Goal: Transaction & Acquisition: Purchase product/service

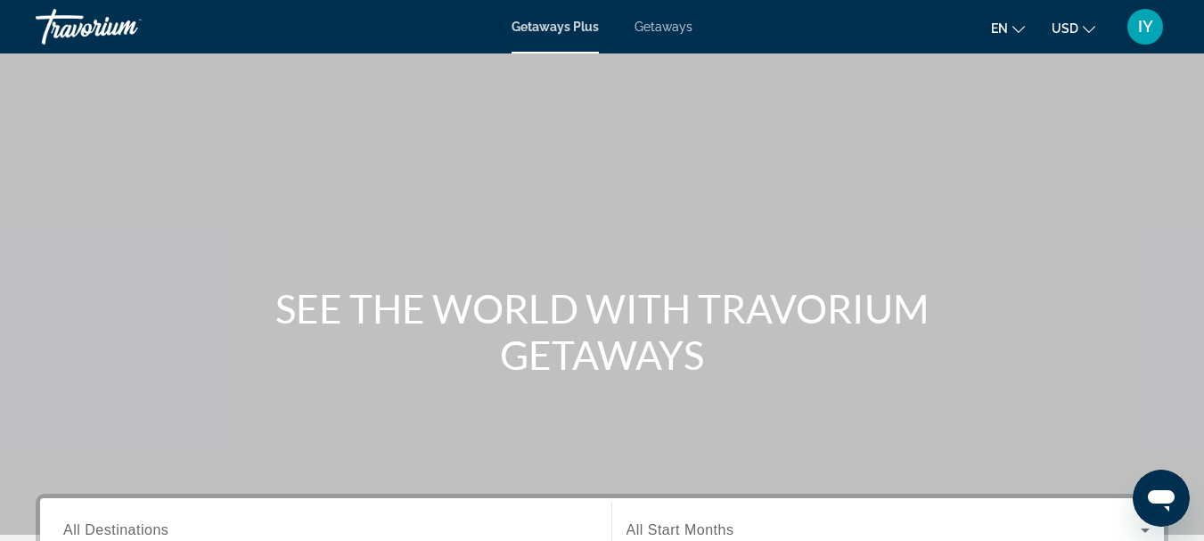
click at [664, 30] on span "Getaways" at bounding box center [663, 27] width 58 height 14
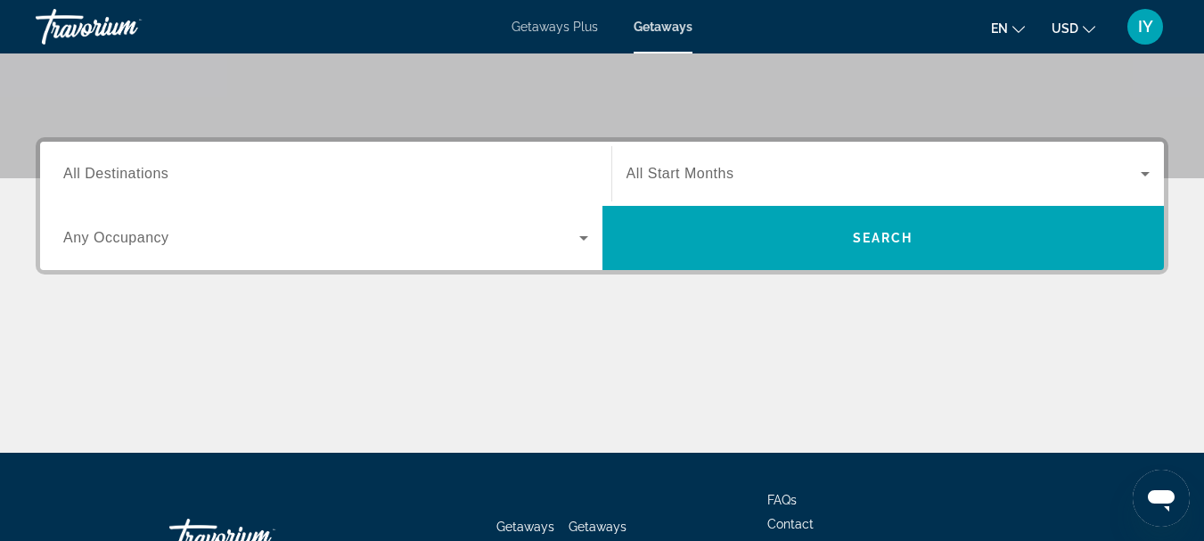
scroll to position [355, 0]
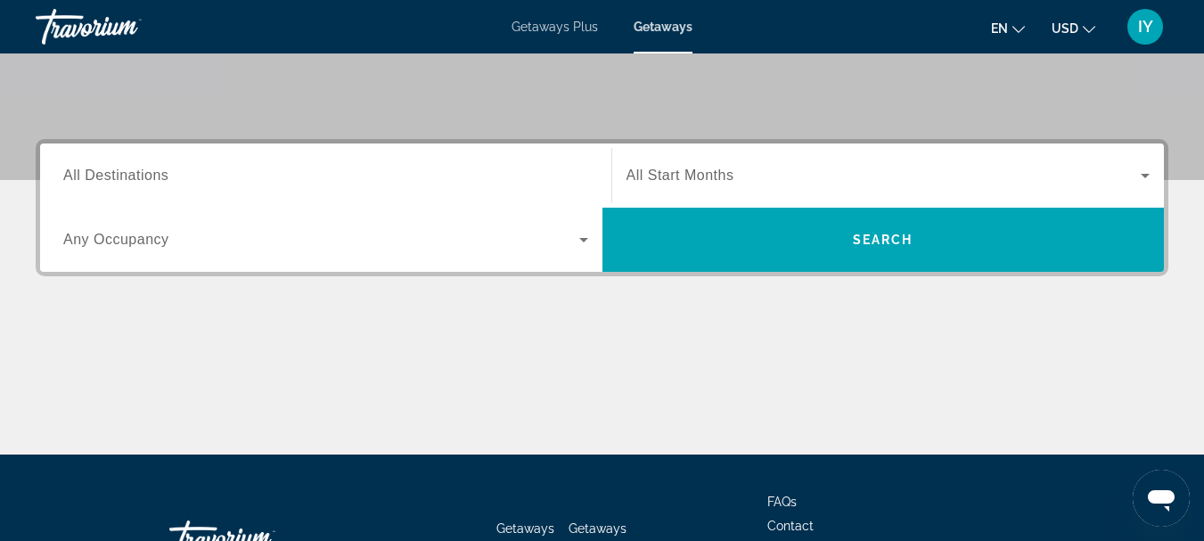
click at [78, 170] on span "All Destinations" at bounding box center [115, 175] width 105 height 15
click at [78, 170] on input "Destination All Destinations" at bounding box center [325, 176] width 525 height 21
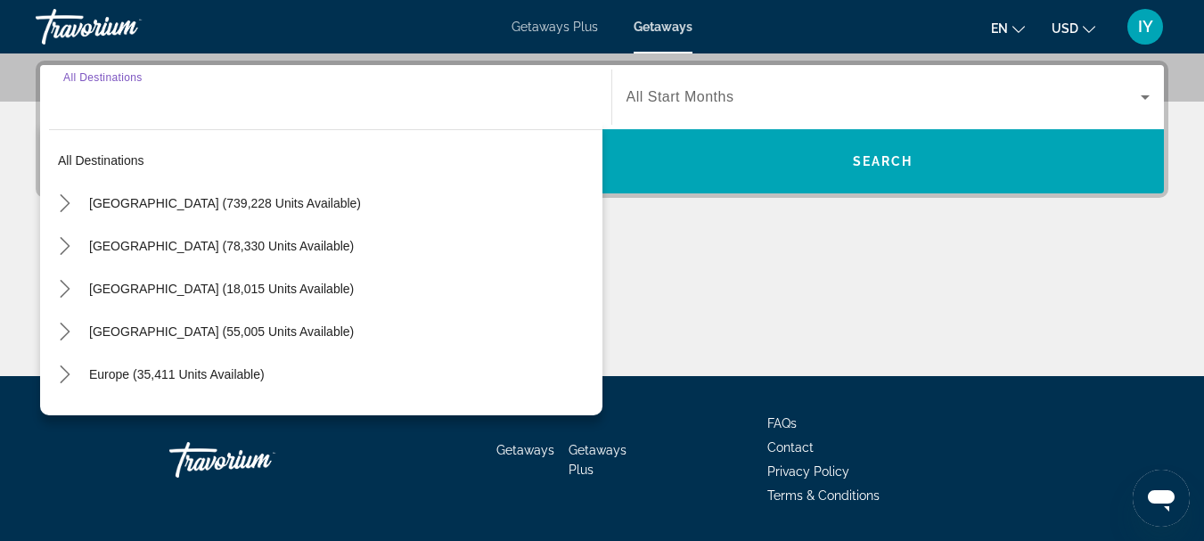
scroll to position [436, 0]
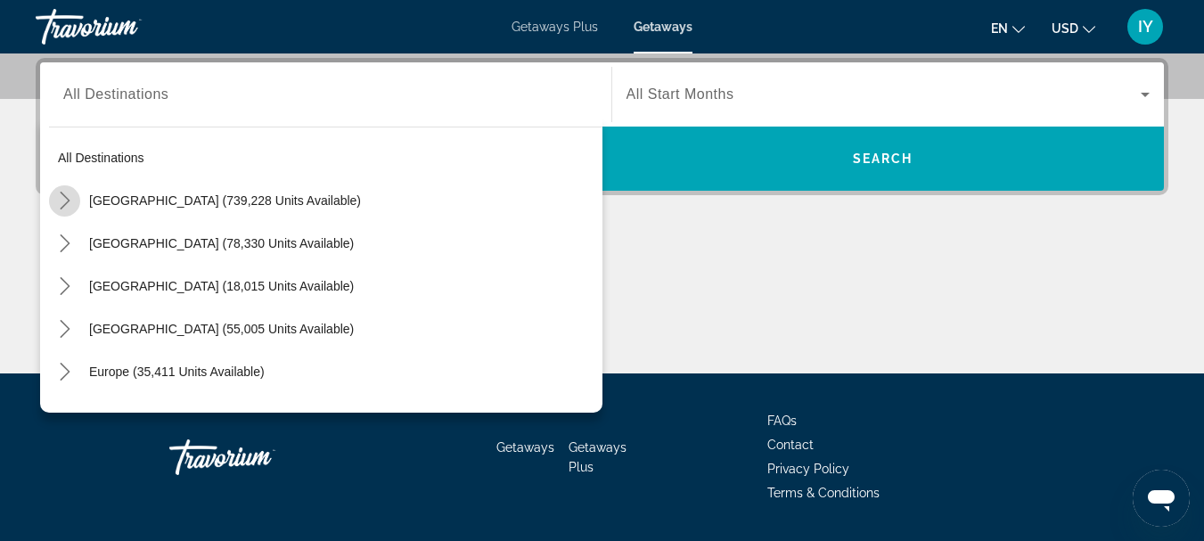
click at [63, 199] on icon "Toggle United States (739,228 units available) submenu" at bounding box center [65, 201] width 18 height 18
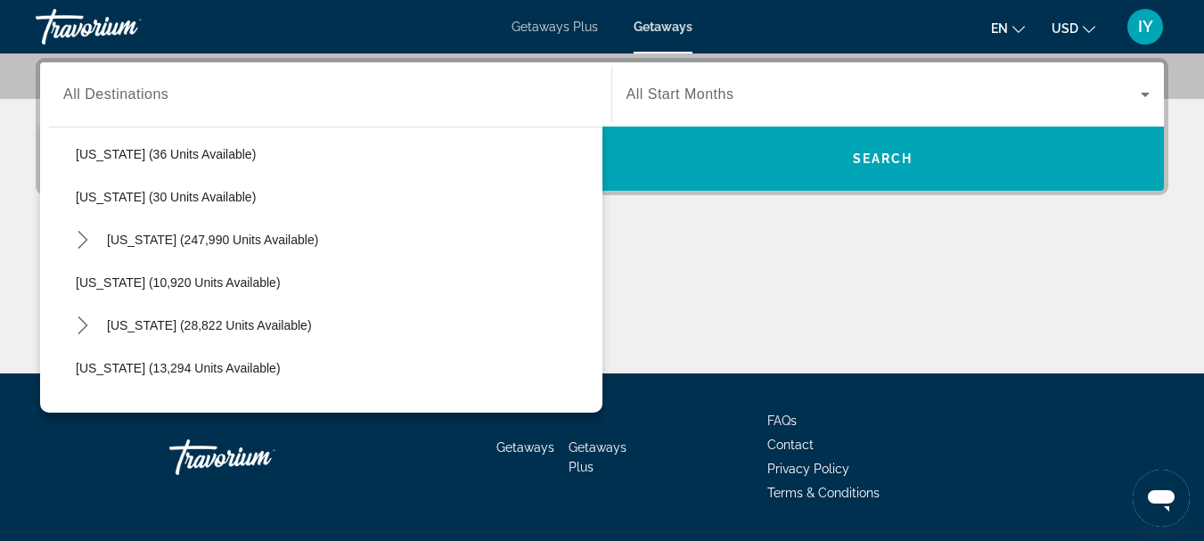
scroll to position [315, 0]
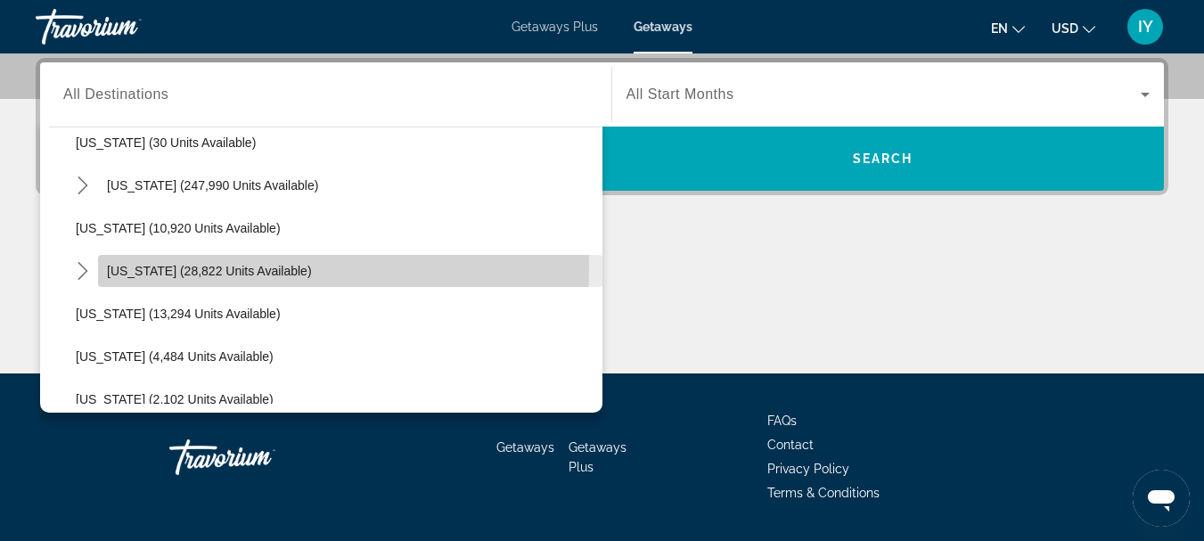
click at [127, 267] on span "Hawaii (28,822 units available)" at bounding box center [209, 271] width 205 height 14
type input "**********"
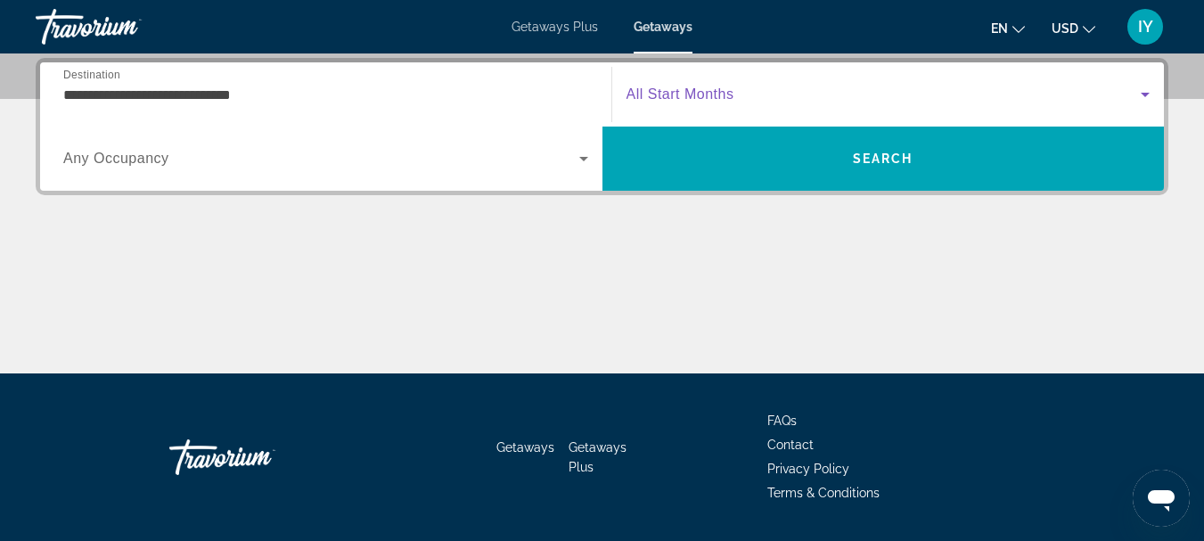
click at [1139, 88] on icon "Search widget" at bounding box center [1144, 94] width 21 height 21
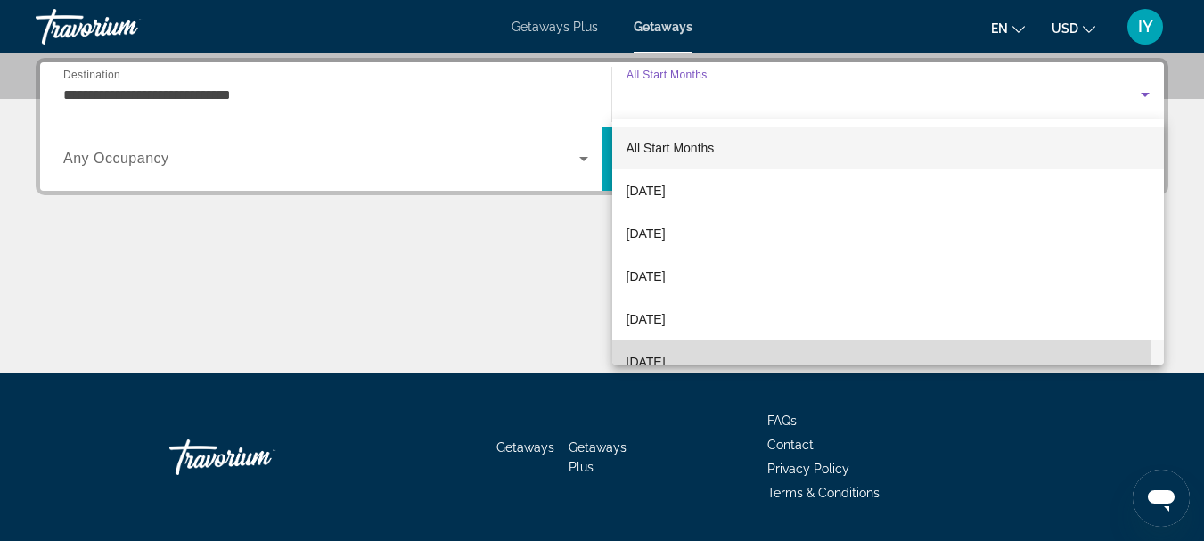
click at [716, 356] on mat-option "February 2026" at bounding box center [888, 361] width 552 height 43
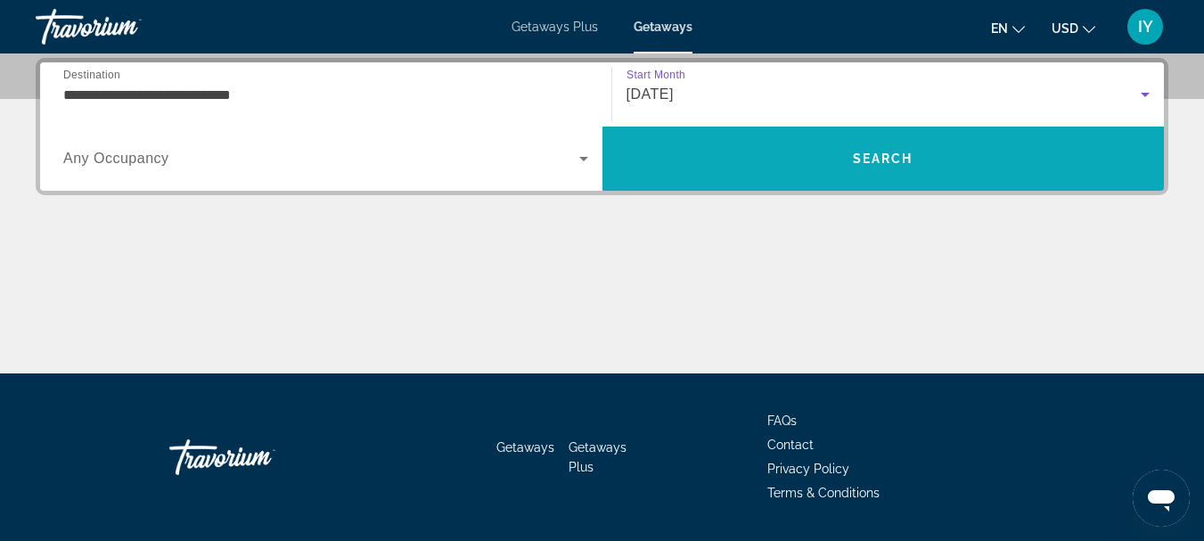
click at [879, 148] on span "Search" at bounding box center [883, 158] width 562 height 43
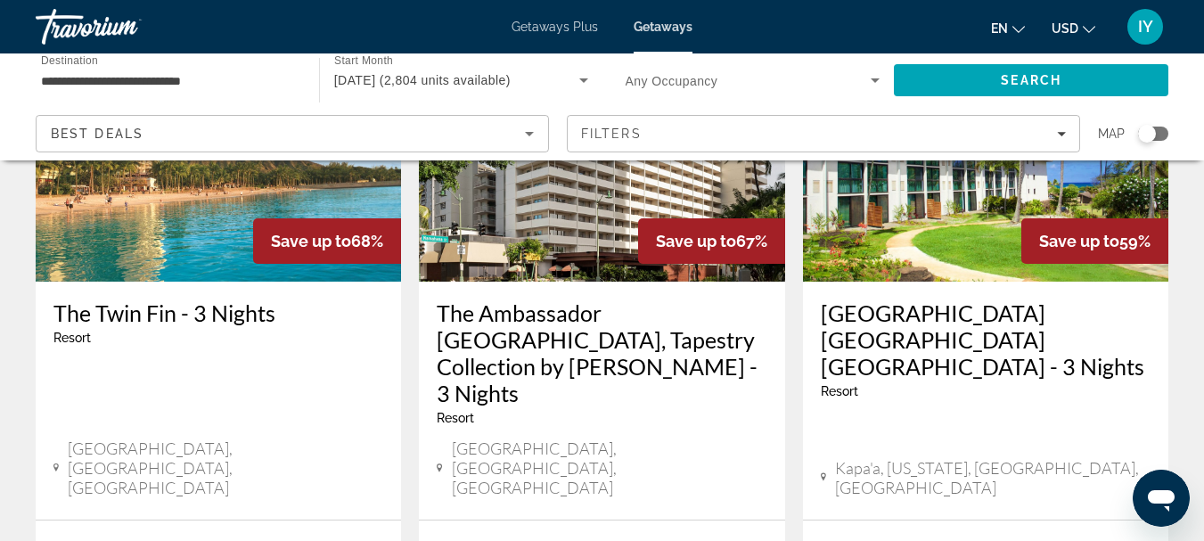
scroll to position [221, 0]
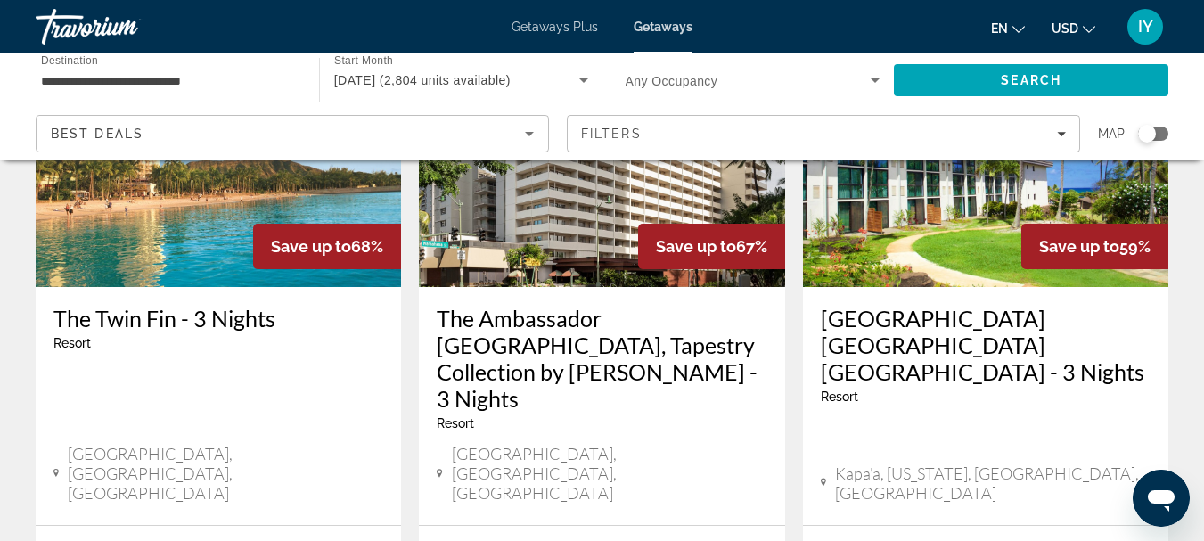
click at [908, 316] on h3 "Hilton Garden Inn Kauai Wailua Bay - 3 Nights" at bounding box center [986, 345] width 330 height 80
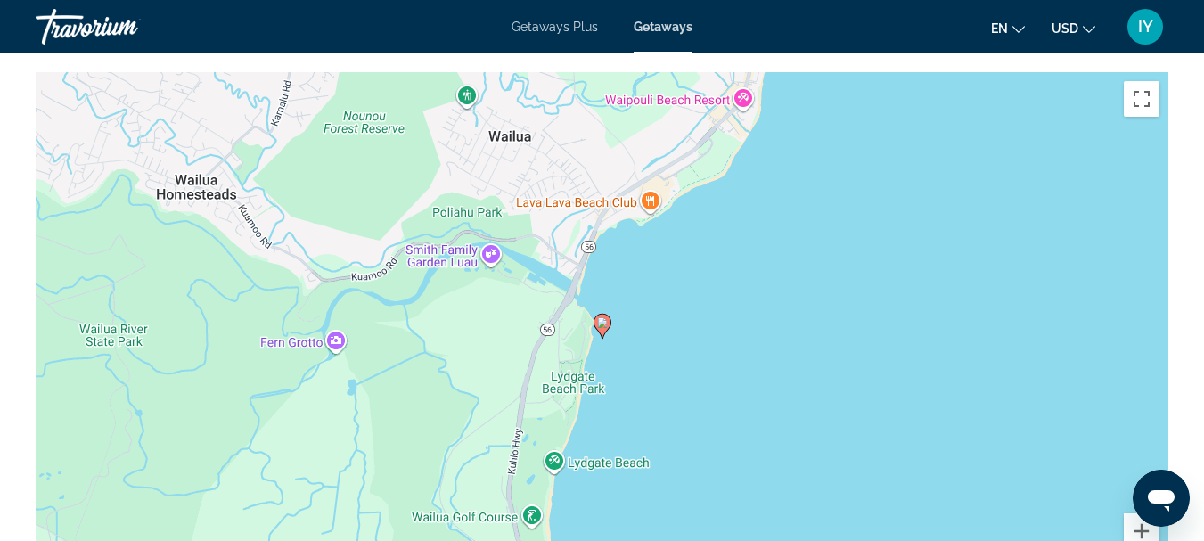
scroll to position [2444, 0]
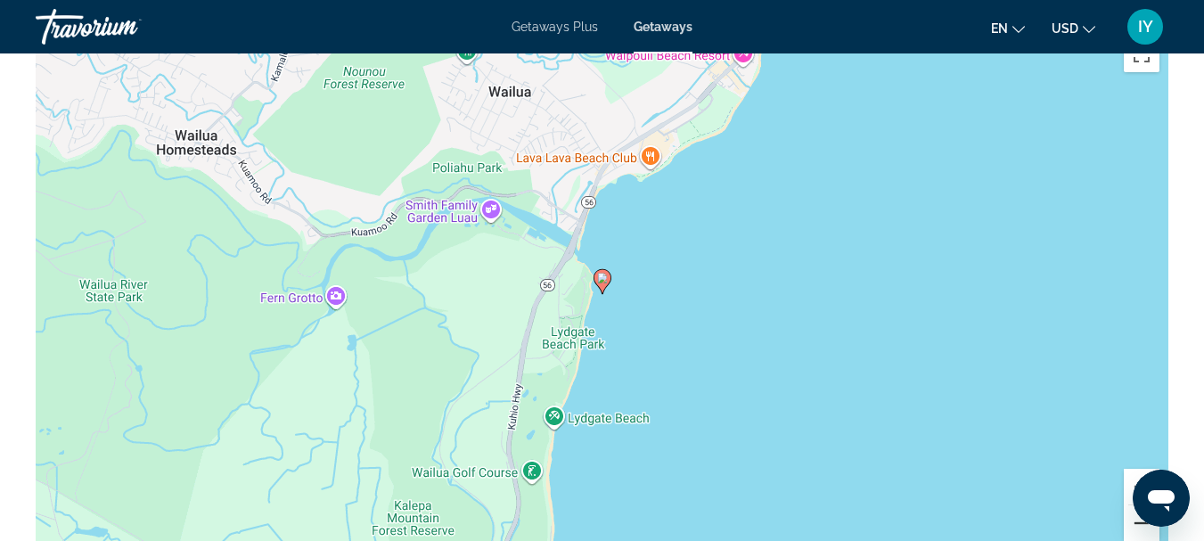
click at [1141, 522] on button "Zoom out" at bounding box center [1142, 523] width 36 height 36
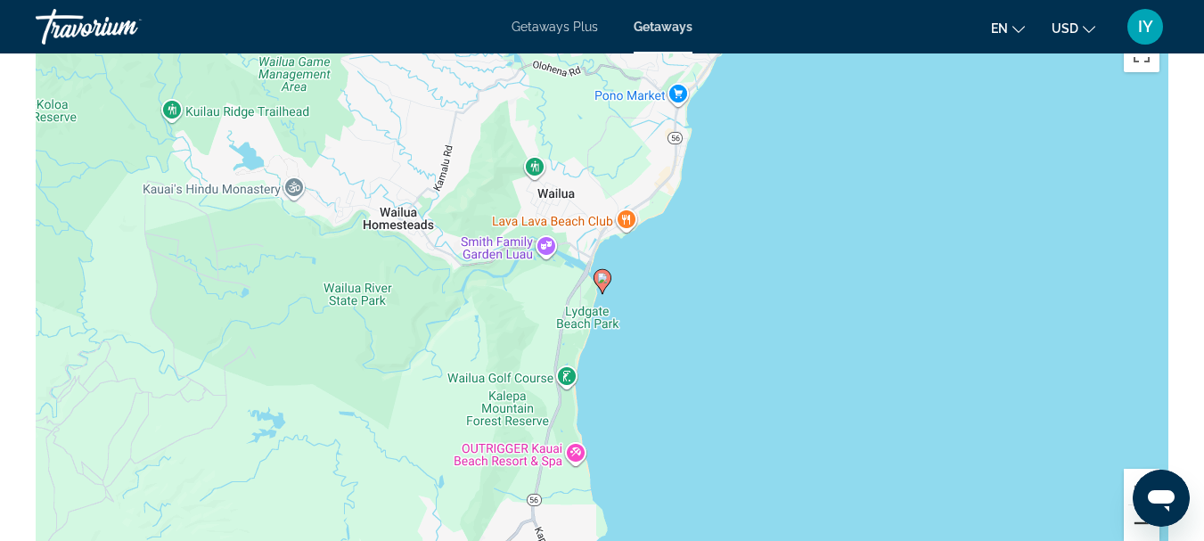
click at [1141, 522] on button "Zoom out" at bounding box center [1142, 523] width 36 height 36
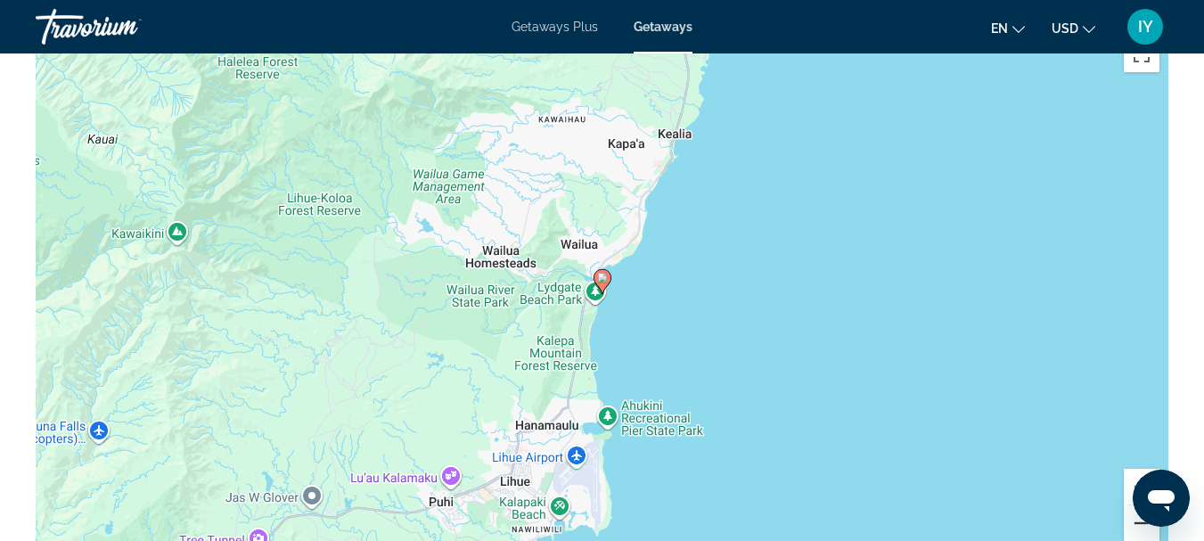
click at [1141, 522] on button "Zoom out" at bounding box center [1142, 523] width 36 height 36
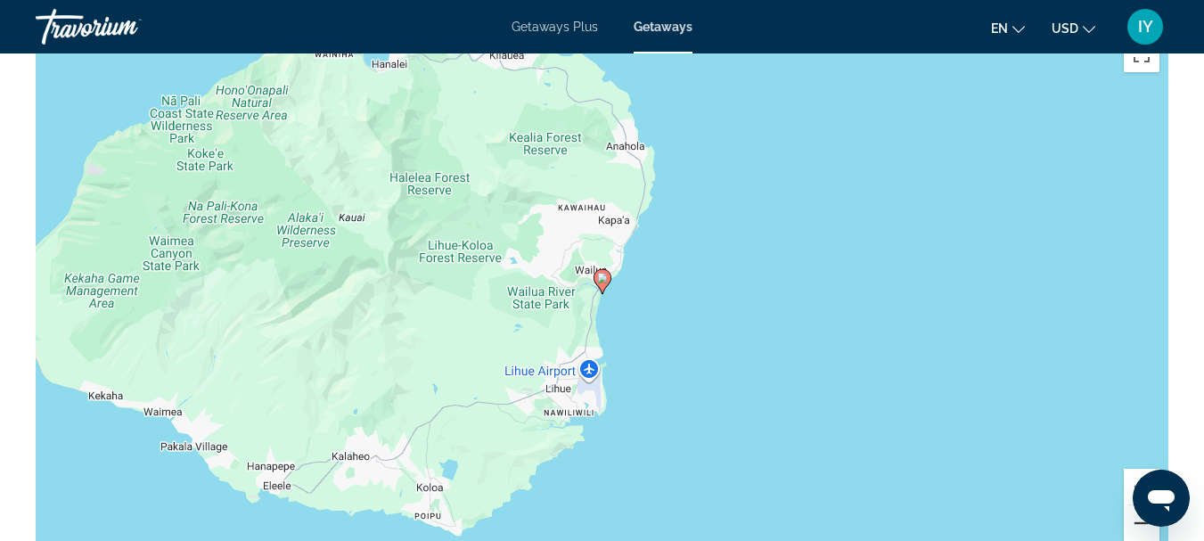
click at [1141, 522] on button "Zoom out" at bounding box center [1142, 523] width 36 height 36
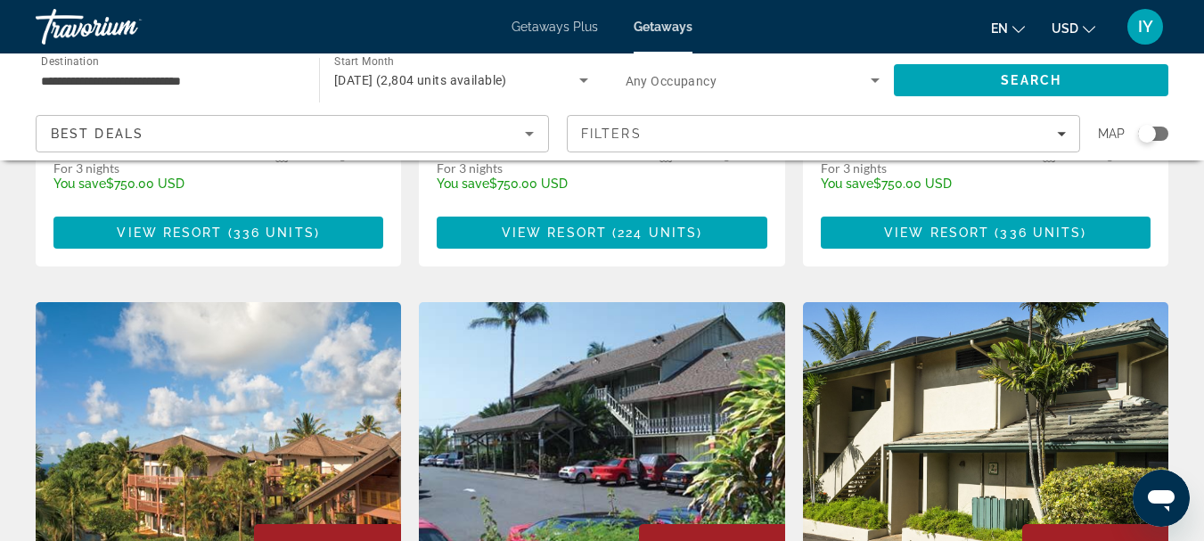
scroll to position [823, 0]
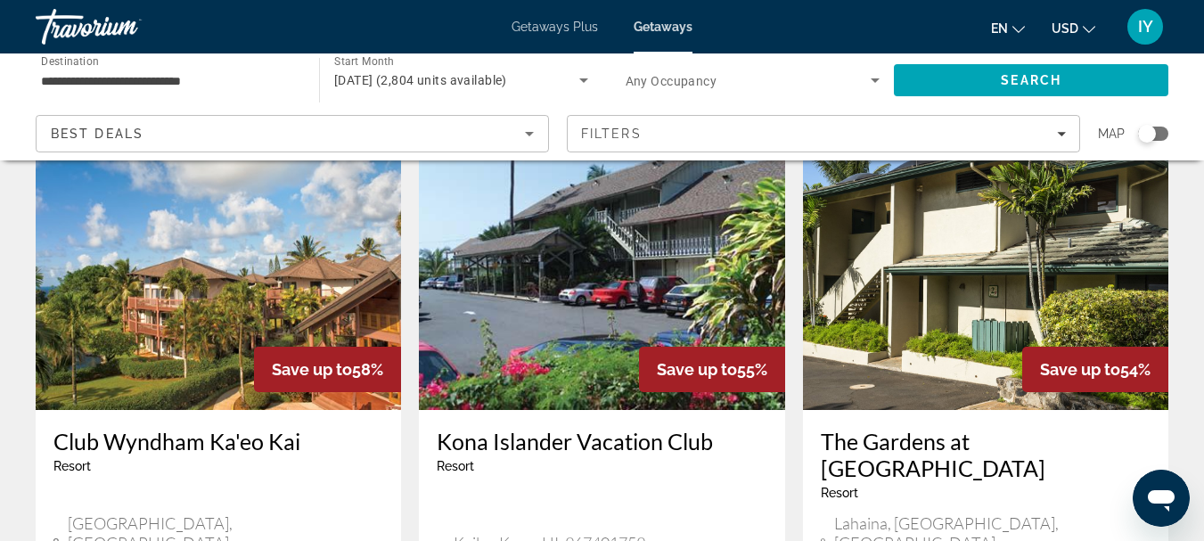
click at [210, 428] on h3 "Club Wyndham Ka'eo Kai" at bounding box center [218, 441] width 330 height 27
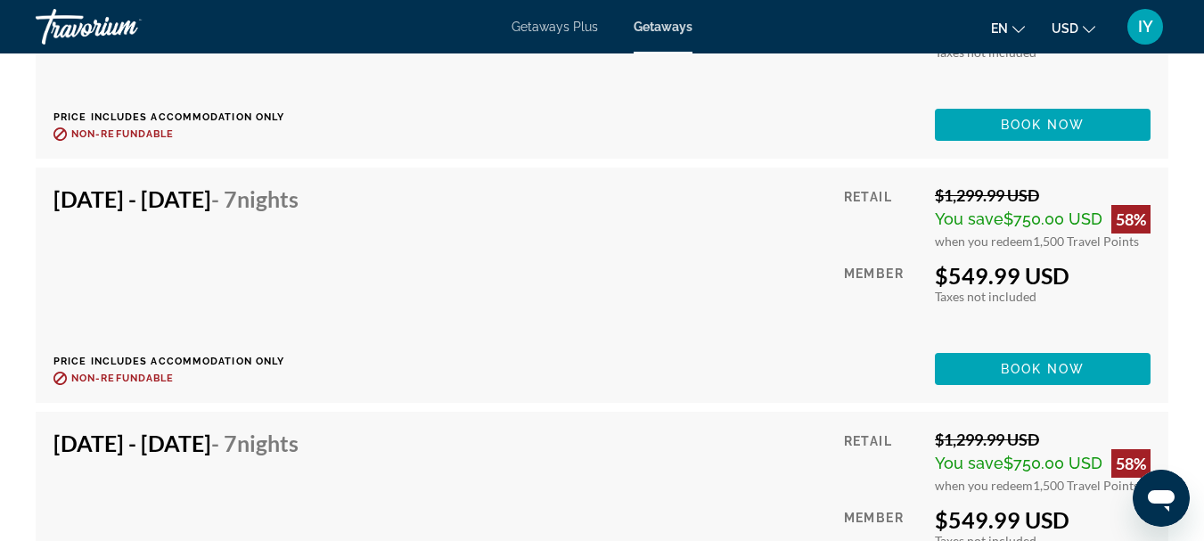
scroll to position [4903, 0]
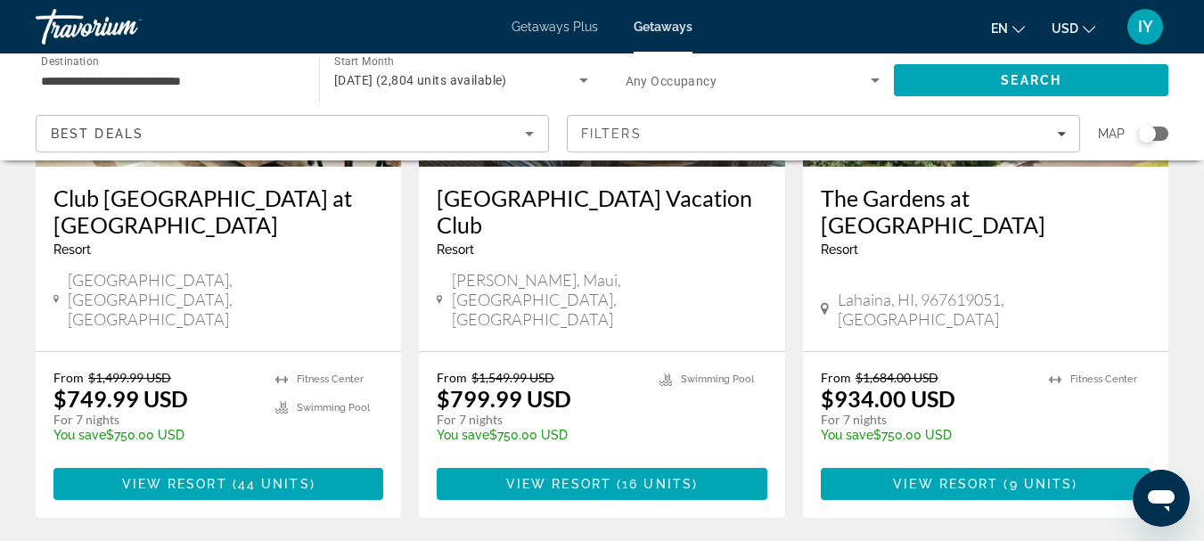
scroll to position [2529, 0]
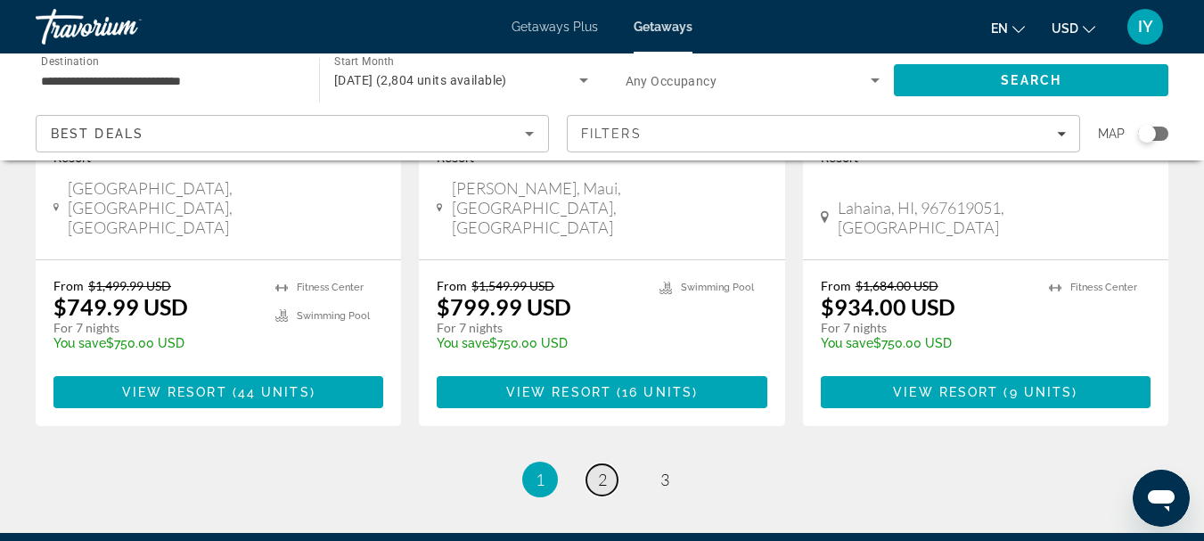
click at [602, 470] on span "2" at bounding box center [602, 480] width 9 height 20
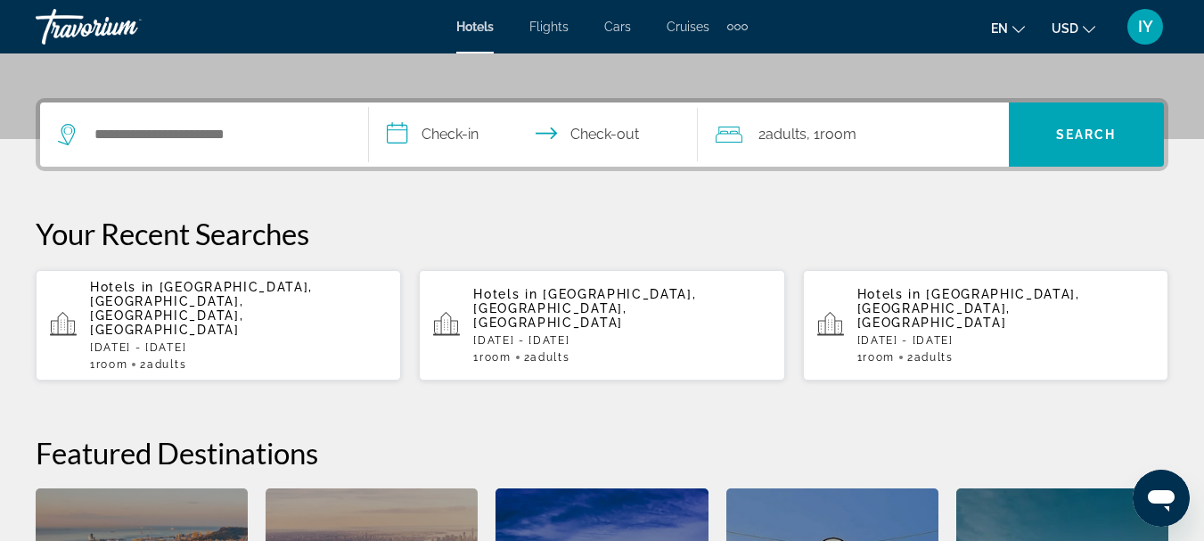
scroll to position [401, 0]
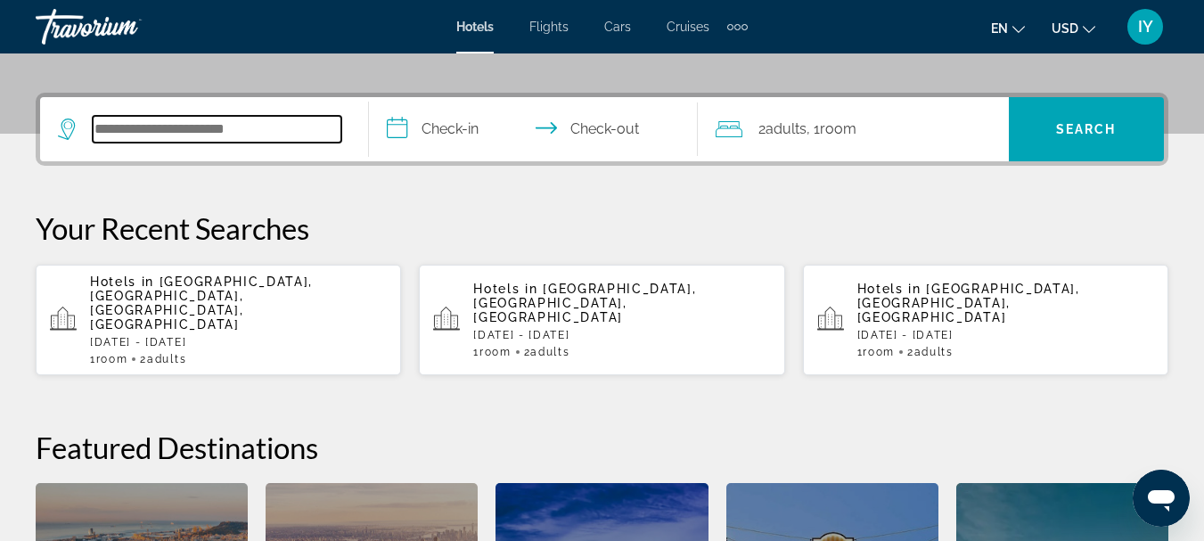
click at [99, 129] on input "Search hotel destination" at bounding box center [217, 129] width 249 height 27
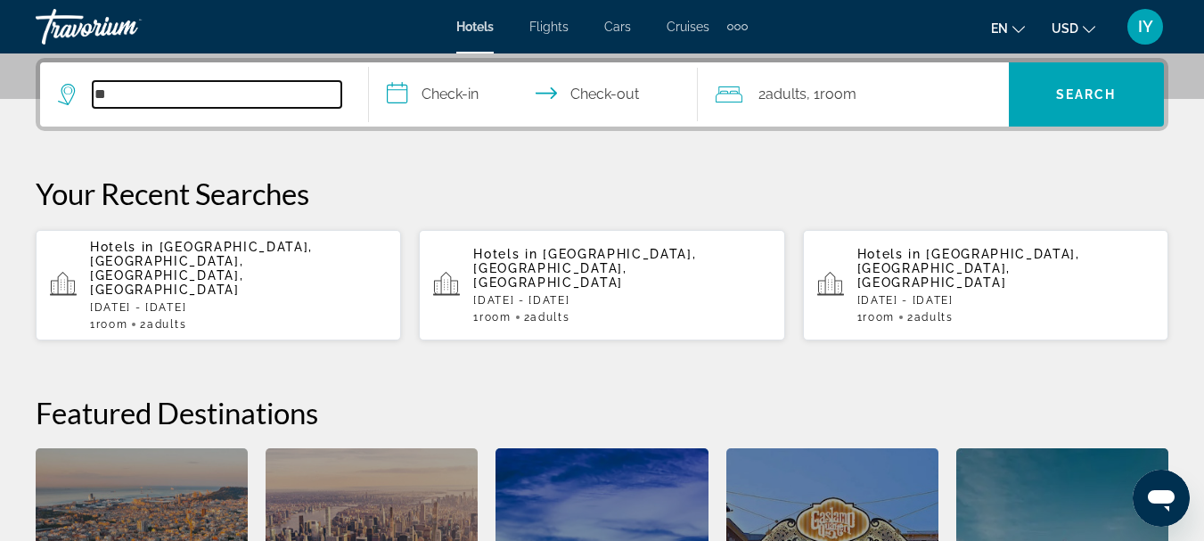
type input "*"
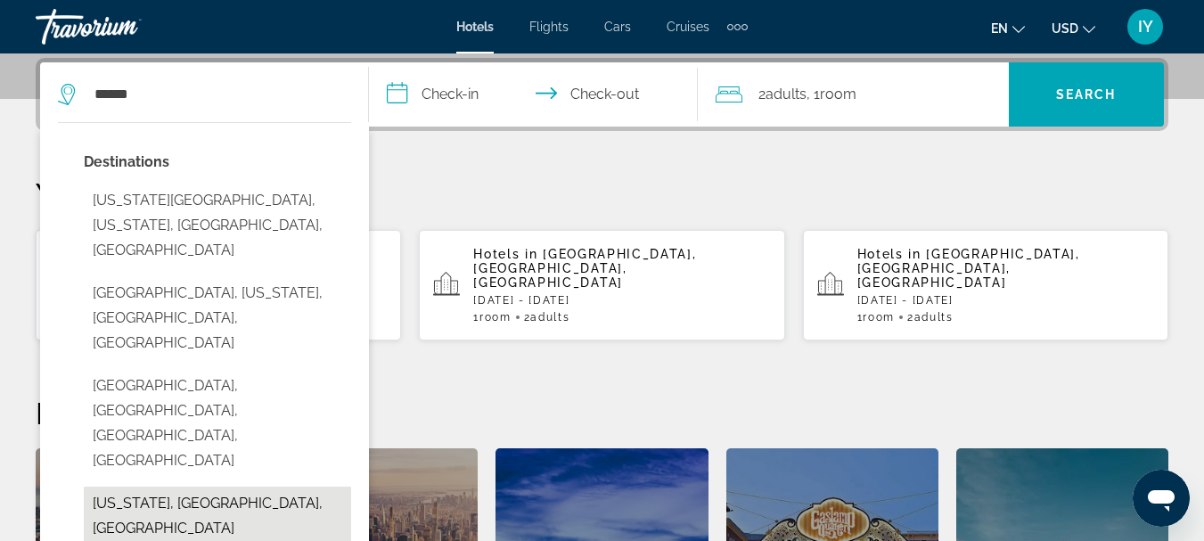
click at [187, 487] on button "[US_STATE], [GEOGRAPHIC_DATA], [GEOGRAPHIC_DATA]" at bounding box center [217, 516] width 267 height 59
type input "**********"
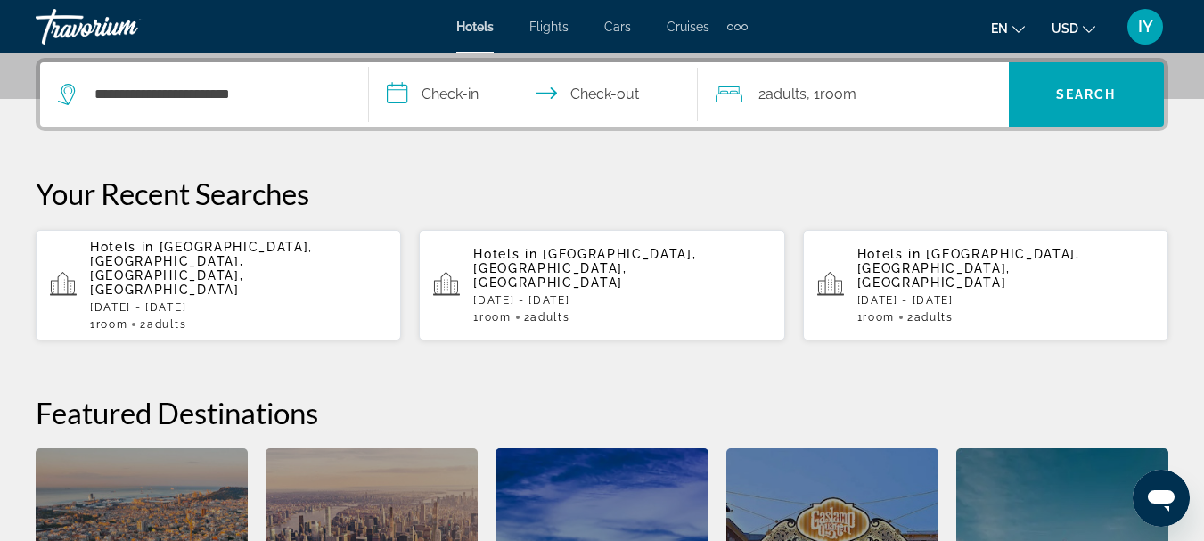
click at [388, 93] on input "**********" at bounding box center [537, 97] width 336 height 70
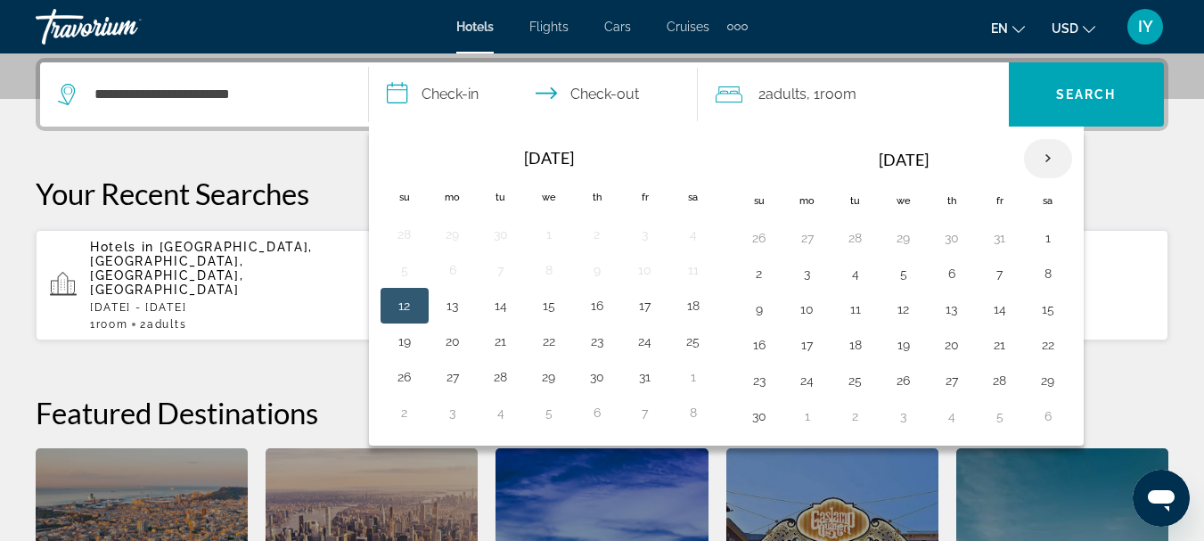
click at [1046, 151] on th "Next month" at bounding box center [1048, 158] width 48 height 39
click at [1049, 346] on button "21" at bounding box center [1048, 344] width 29 height 25
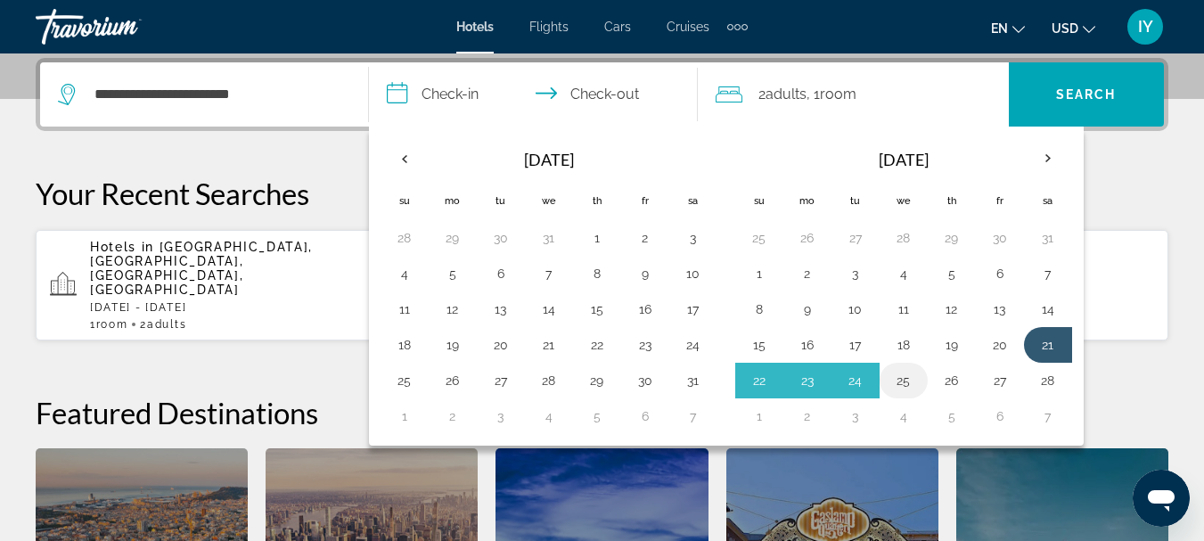
click at [904, 388] on button "25" at bounding box center [903, 380] width 29 height 25
type input "**********"
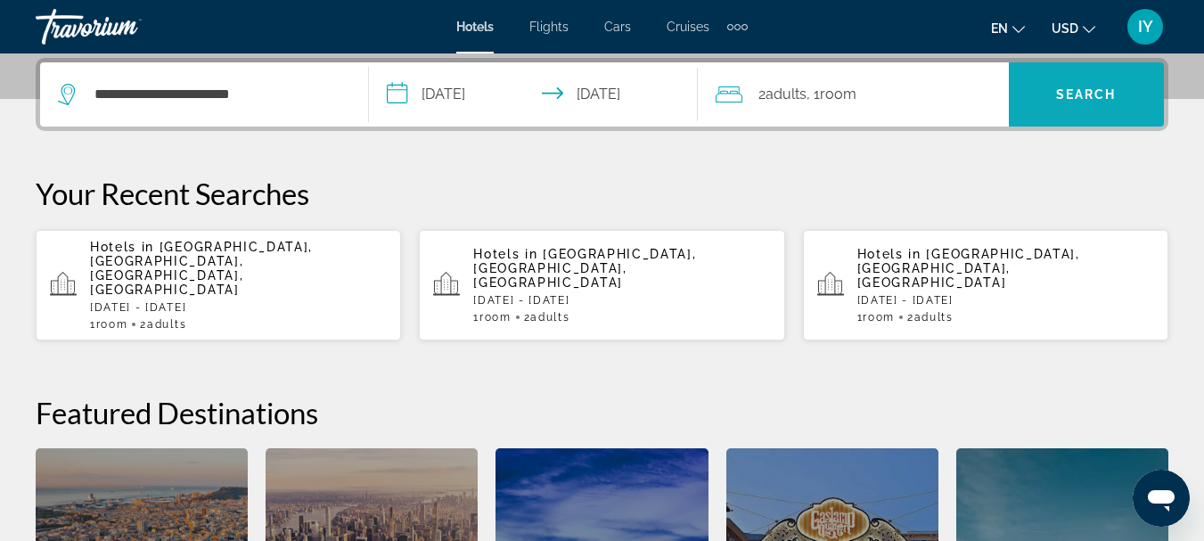
click at [1077, 94] on span "Search" at bounding box center [1086, 94] width 61 height 14
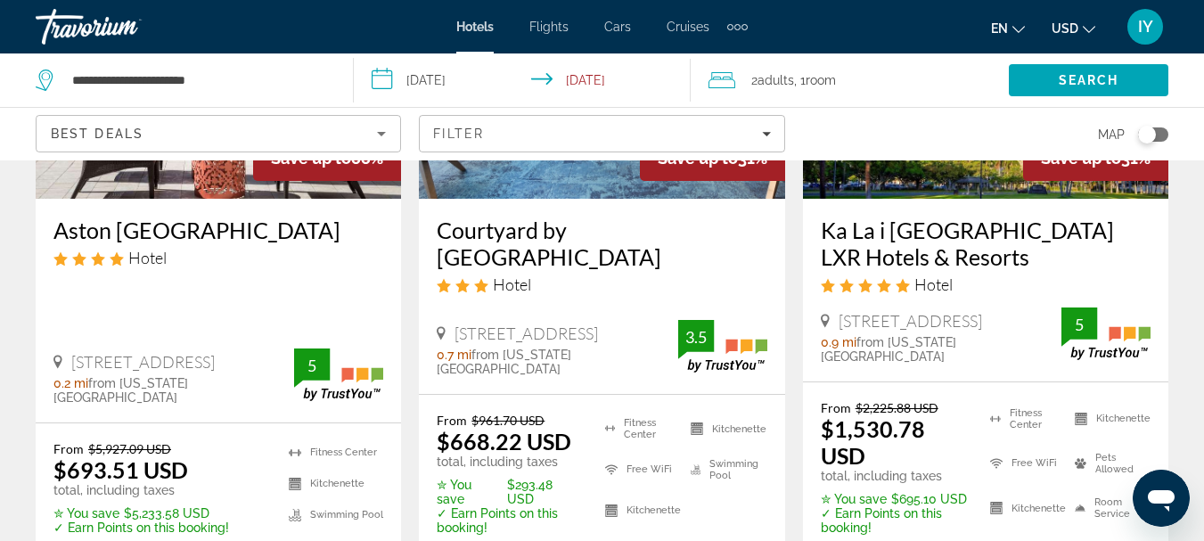
scroll to position [368, 0]
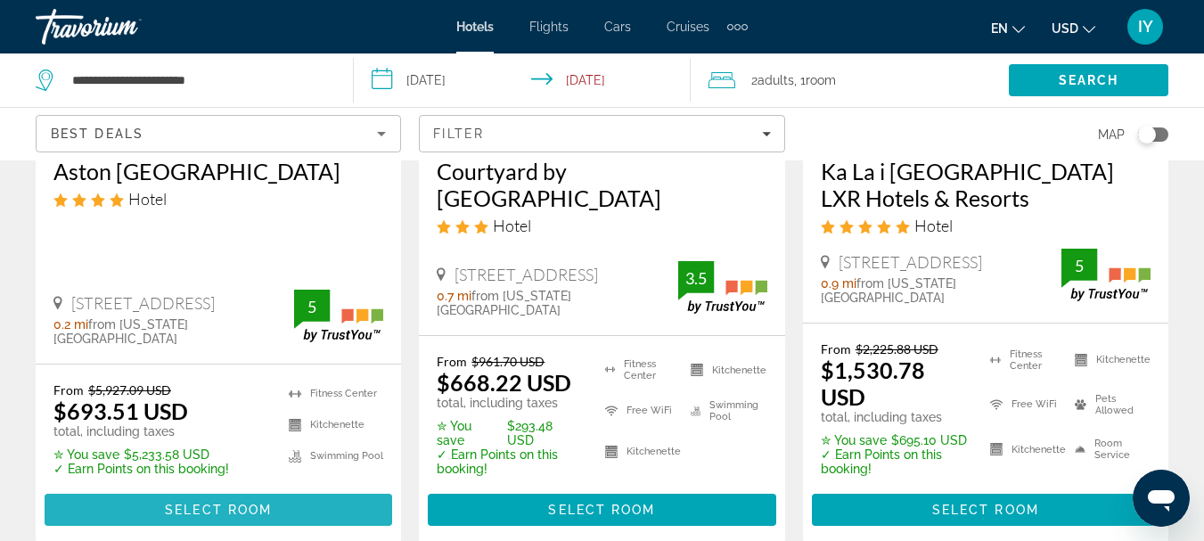
click at [223, 503] on span "Select Room" at bounding box center [218, 510] width 107 height 14
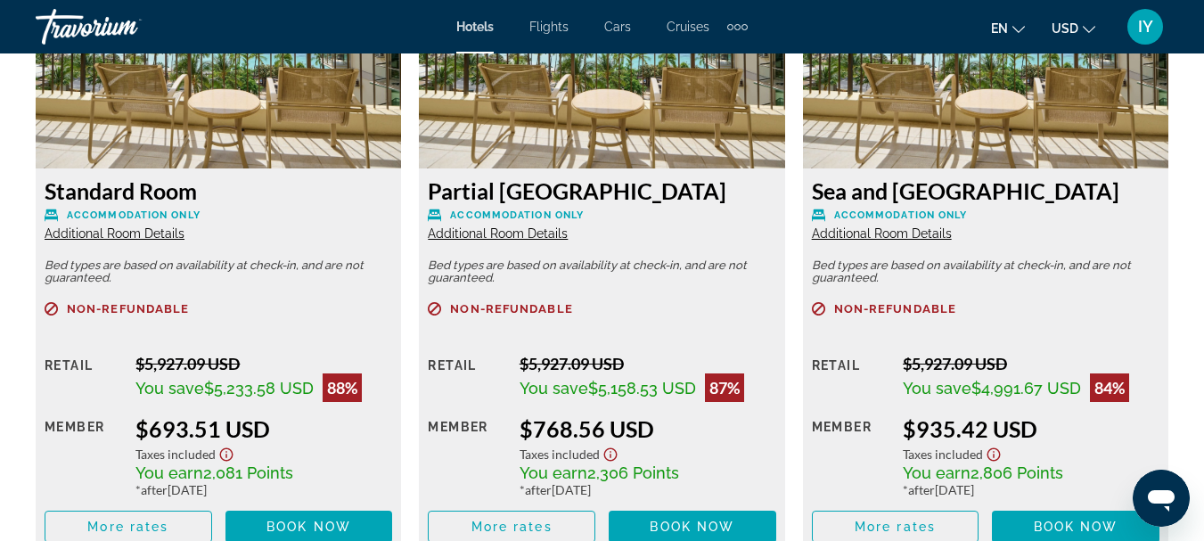
scroll to position [2895, 0]
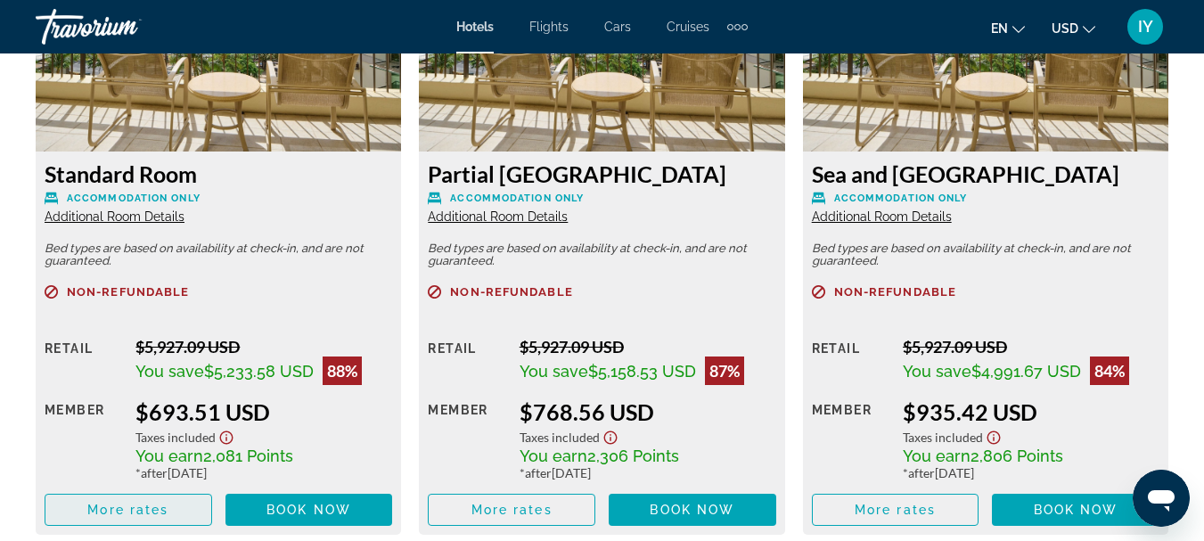
click at [143, 499] on span "Main content" at bounding box center [128, 509] width 166 height 43
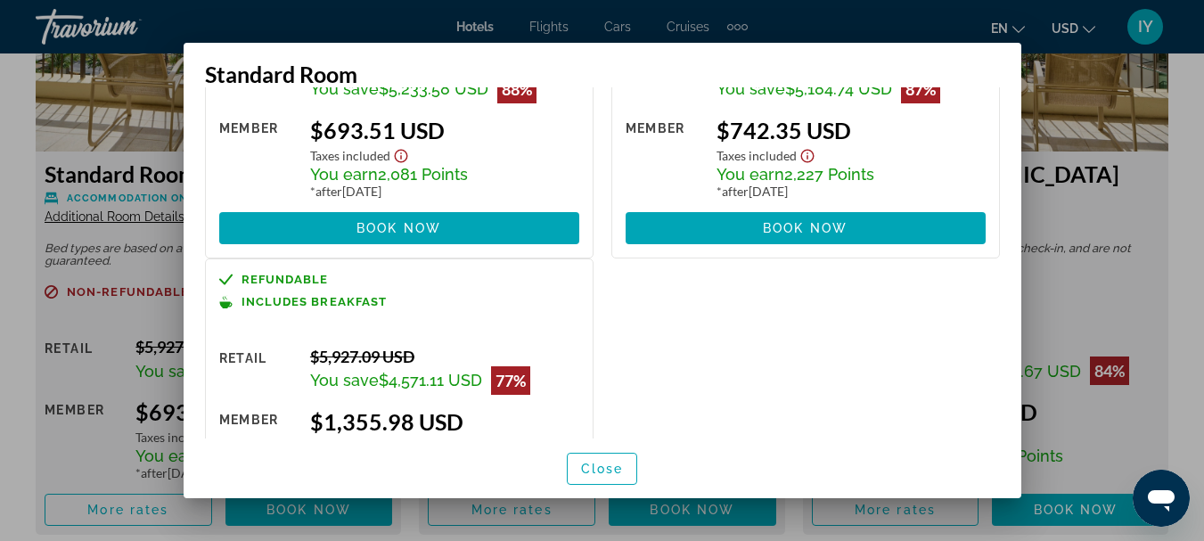
scroll to position [0, 0]
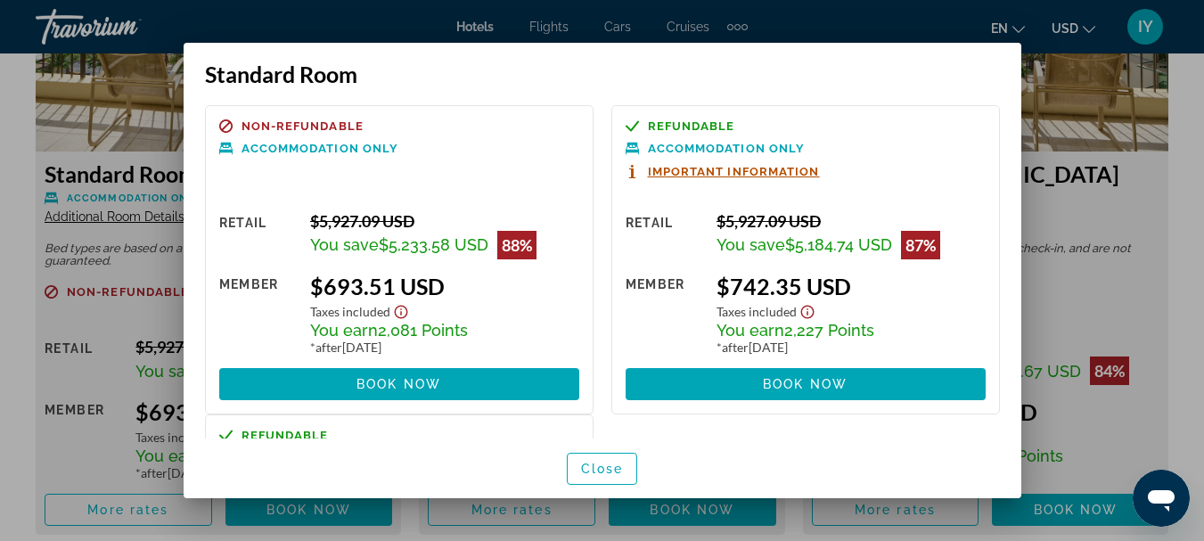
click at [787, 174] on span "Important Information" at bounding box center [734, 172] width 172 height 12
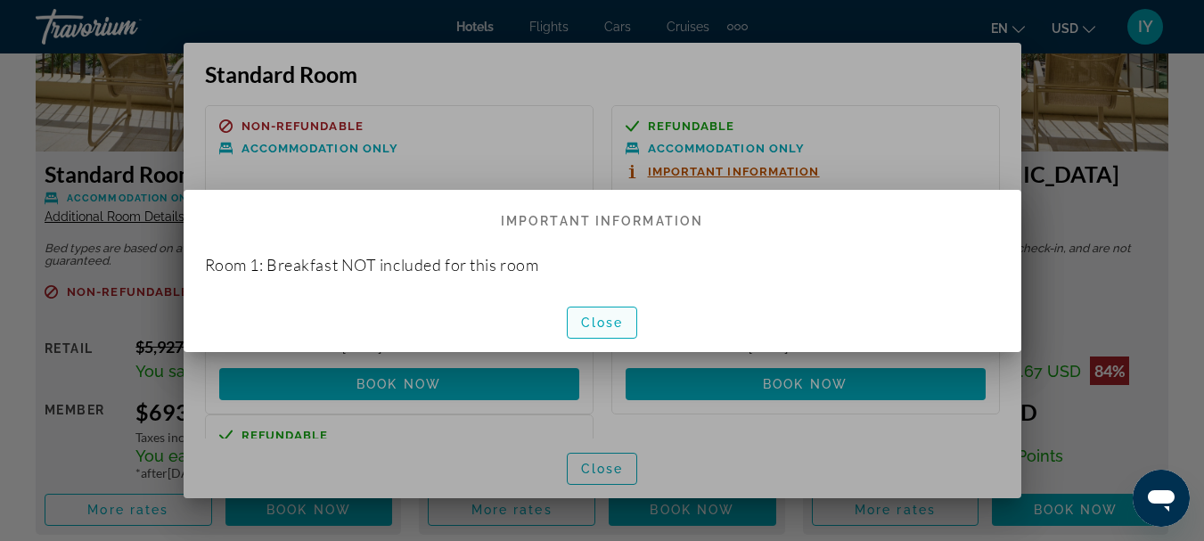
click at [593, 326] on span "Close" at bounding box center [602, 322] width 43 height 14
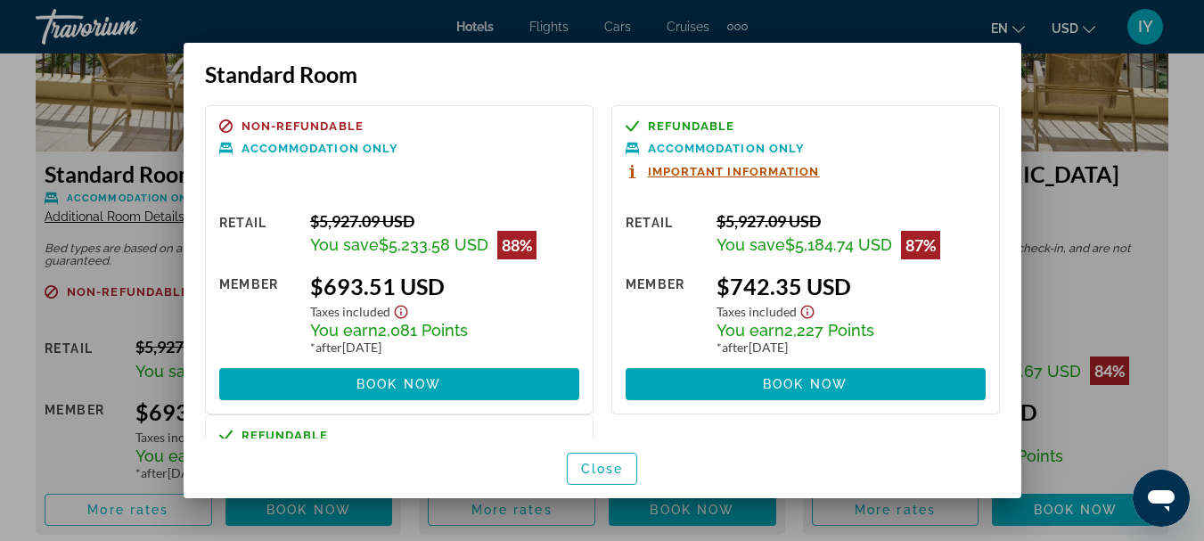
click at [658, 121] on span "Refundable" at bounding box center [691, 126] width 87 height 12
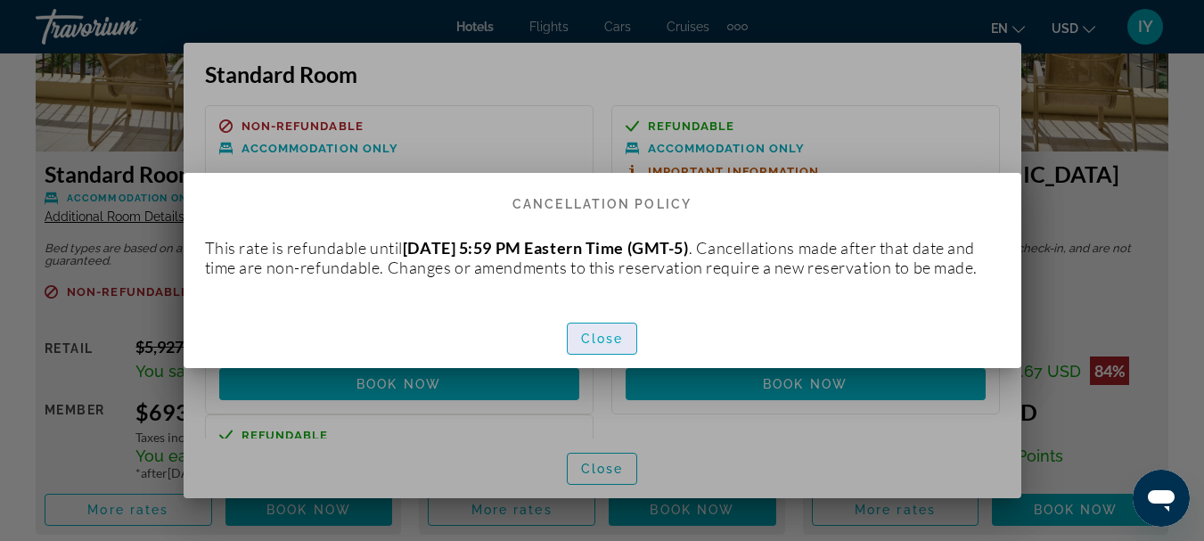
click at [604, 346] on span "Close" at bounding box center [602, 338] width 43 height 14
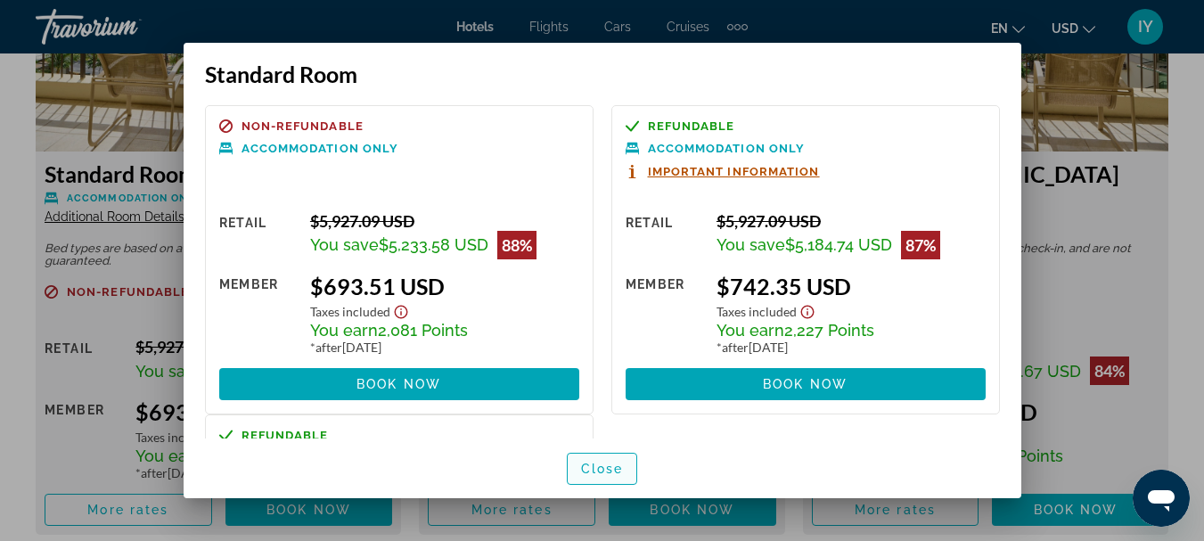
click at [605, 465] on span "Close" at bounding box center [602, 469] width 43 height 14
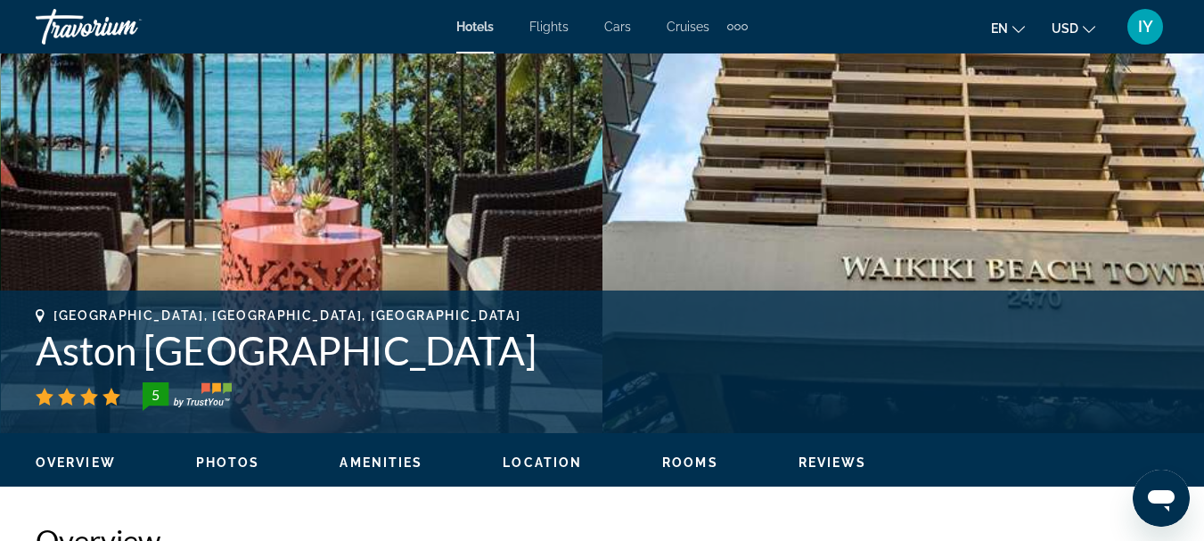
scroll to position [935, 0]
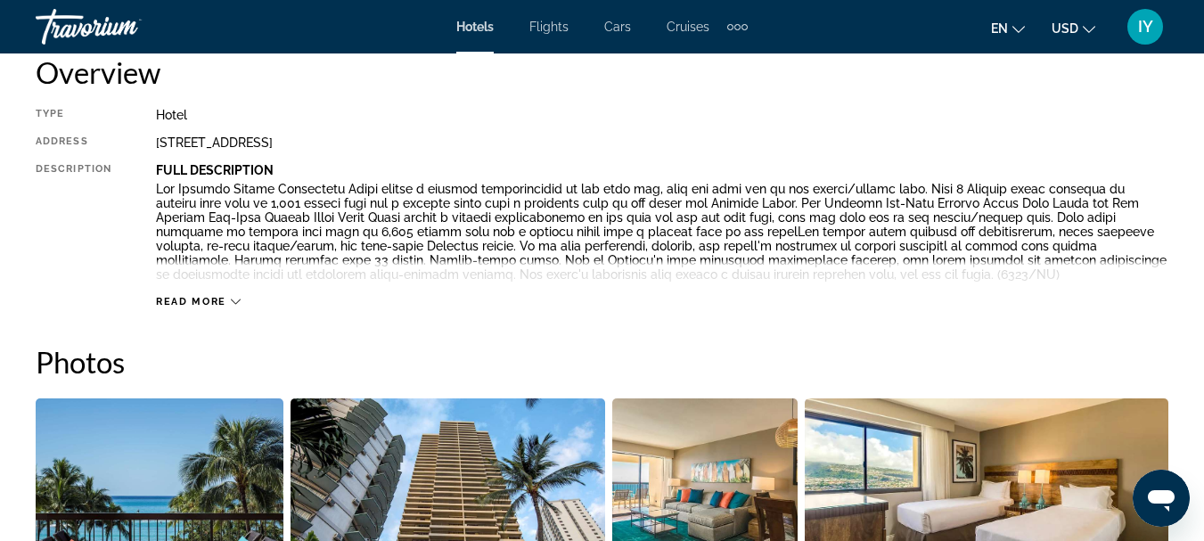
click at [197, 302] on span "Read more" at bounding box center [191, 302] width 70 height 12
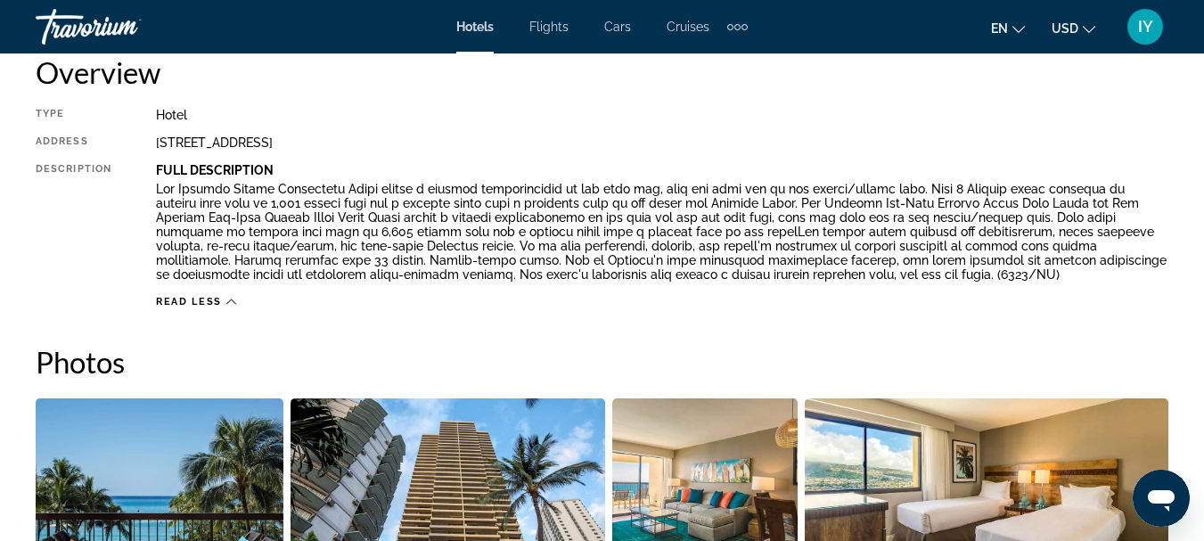
click at [197, 302] on span "Read less" at bounding box center [189, 302] width 66 height 12
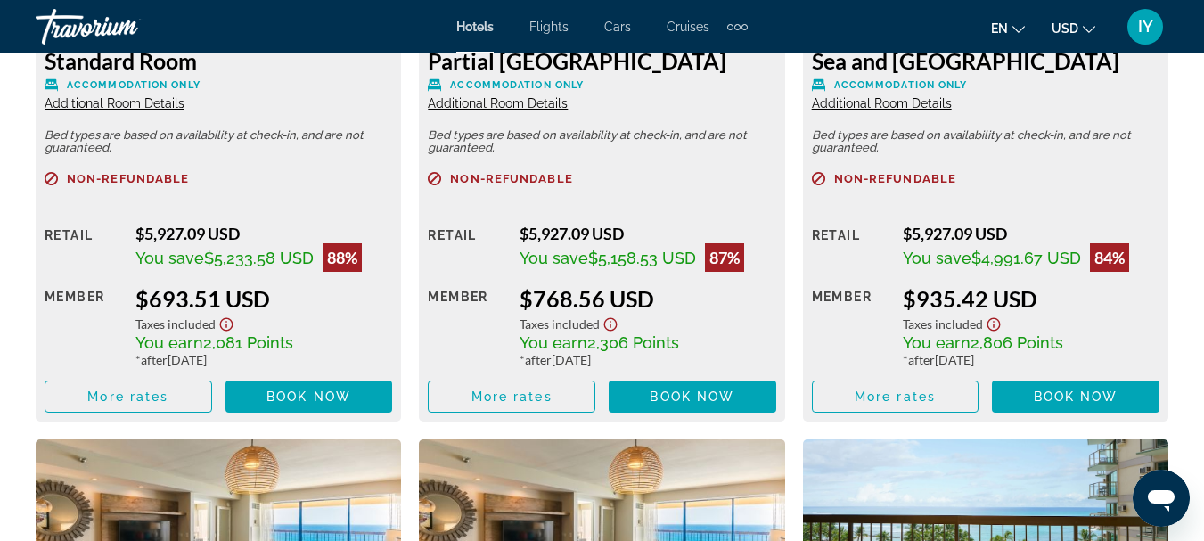
scroll to position [3077, 0]
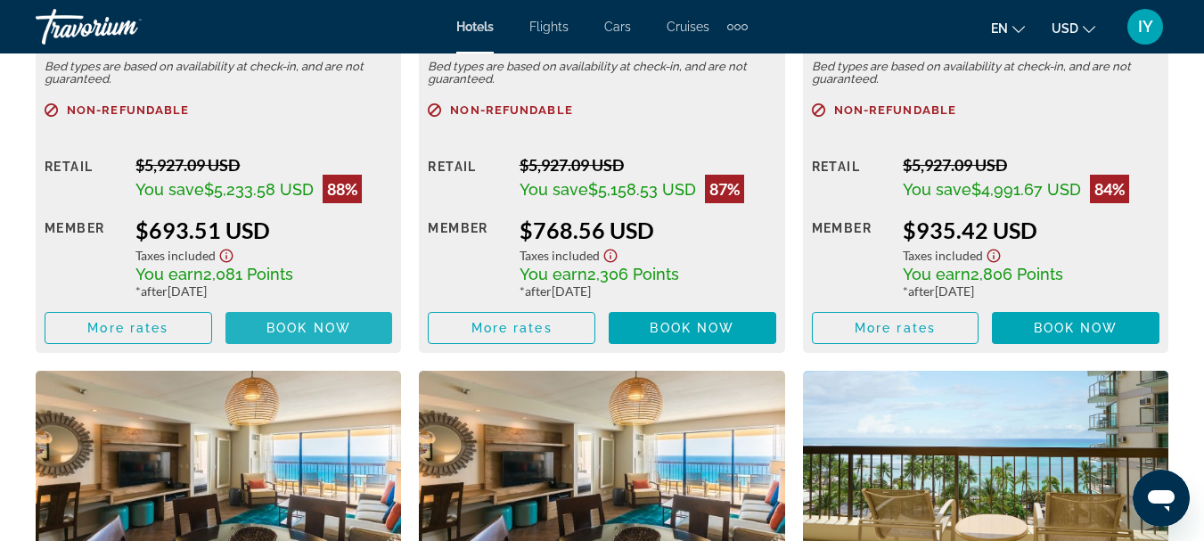
click at [306, 331] on span "Book now" at bounding box center [308, 328] width 85 height 14
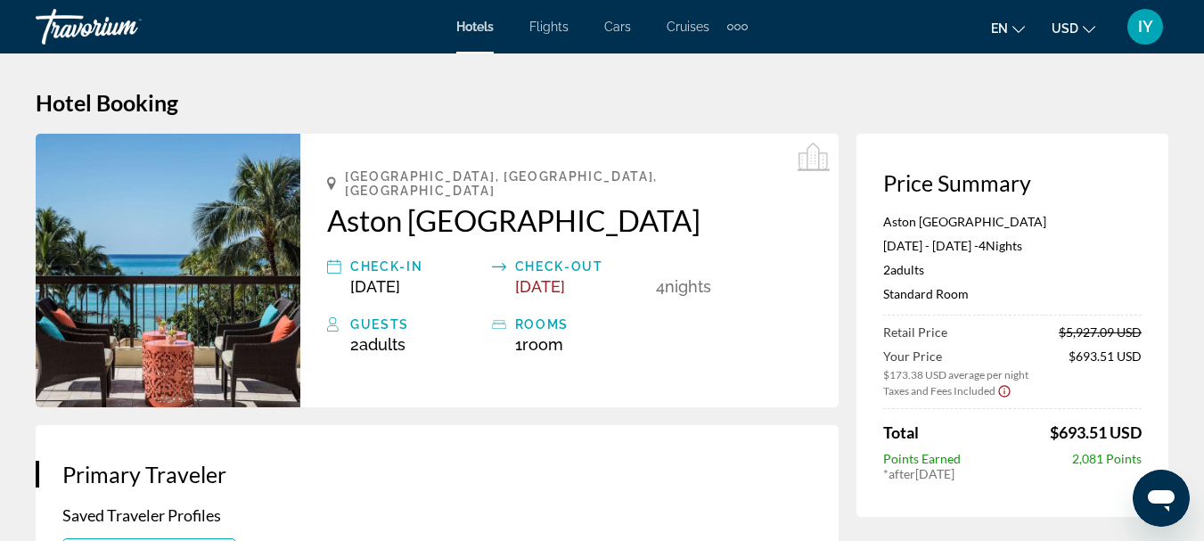
click at [478, 30] on span "Hotels" at bounding box center [474, 27] width 37 height 14
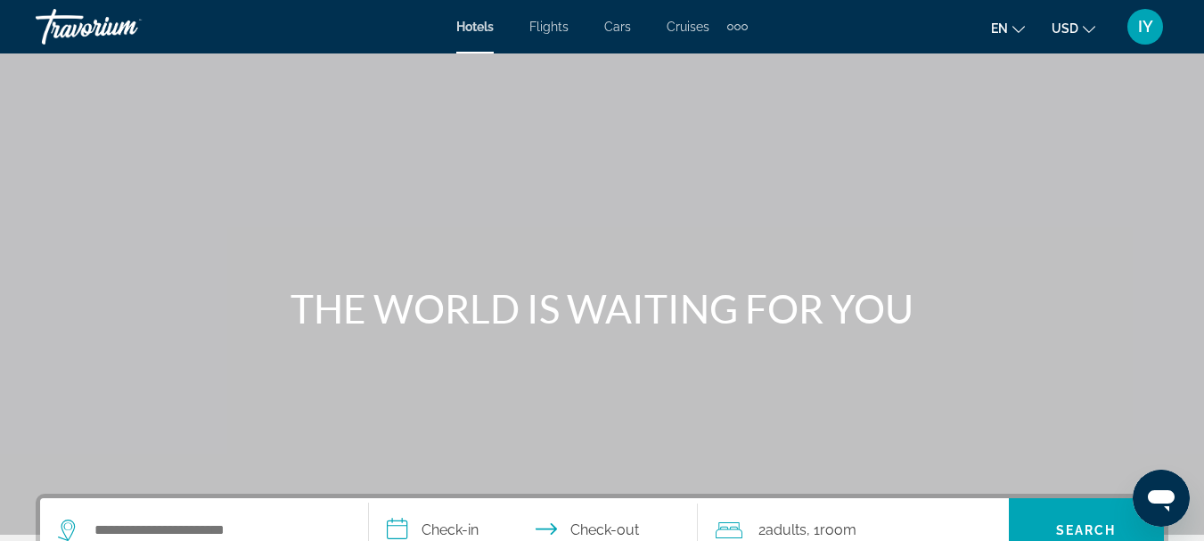
scroll to position [221, 0]
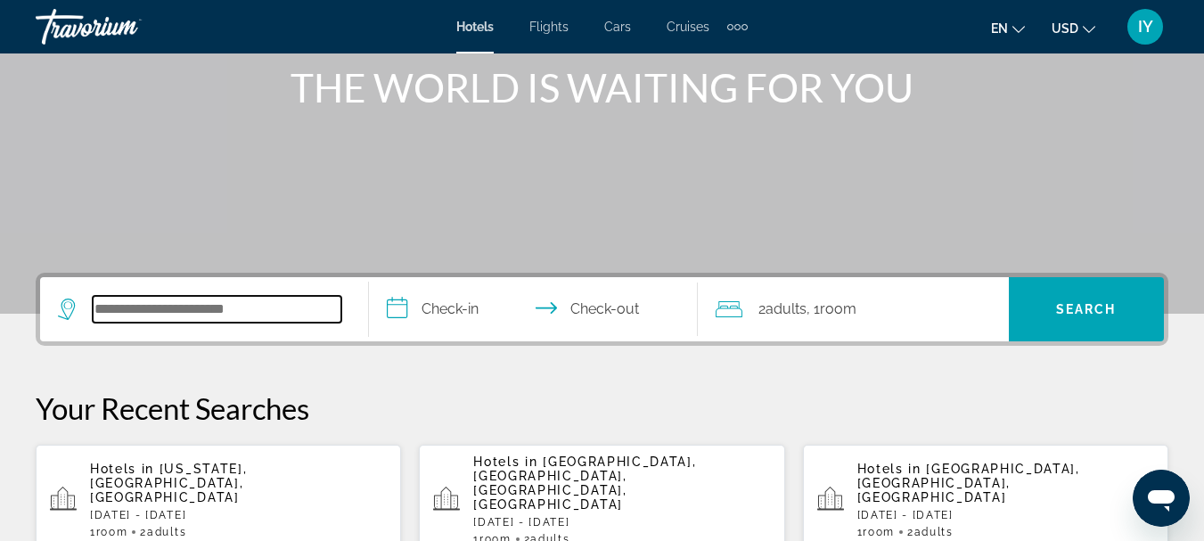
click at [112, 307] on input "Search hotel destination" at bounding box center [217, 309] width 249 height 27
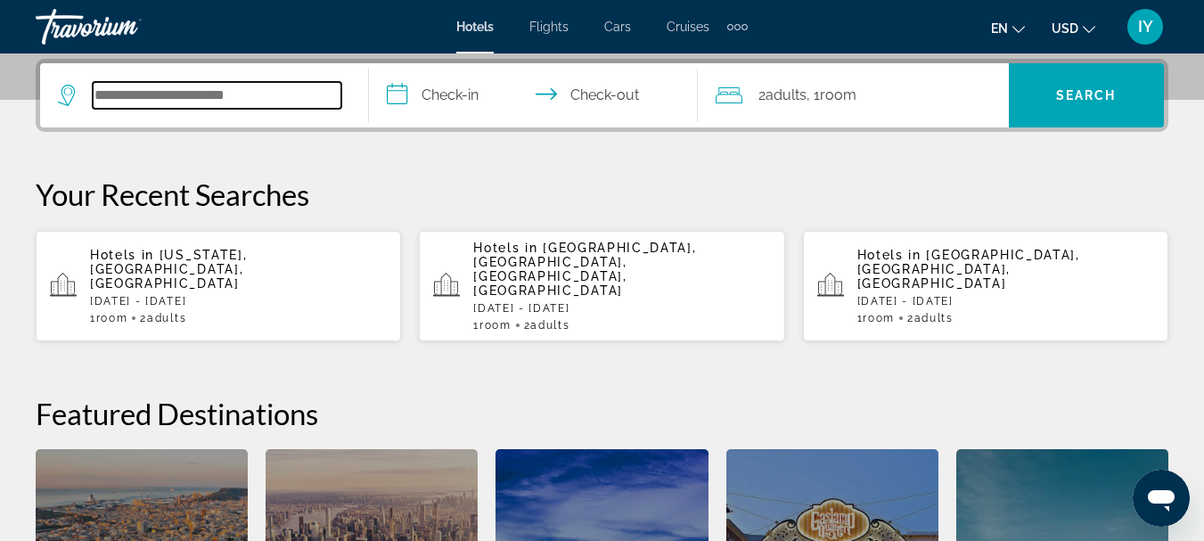
scroll to position [436, 0]
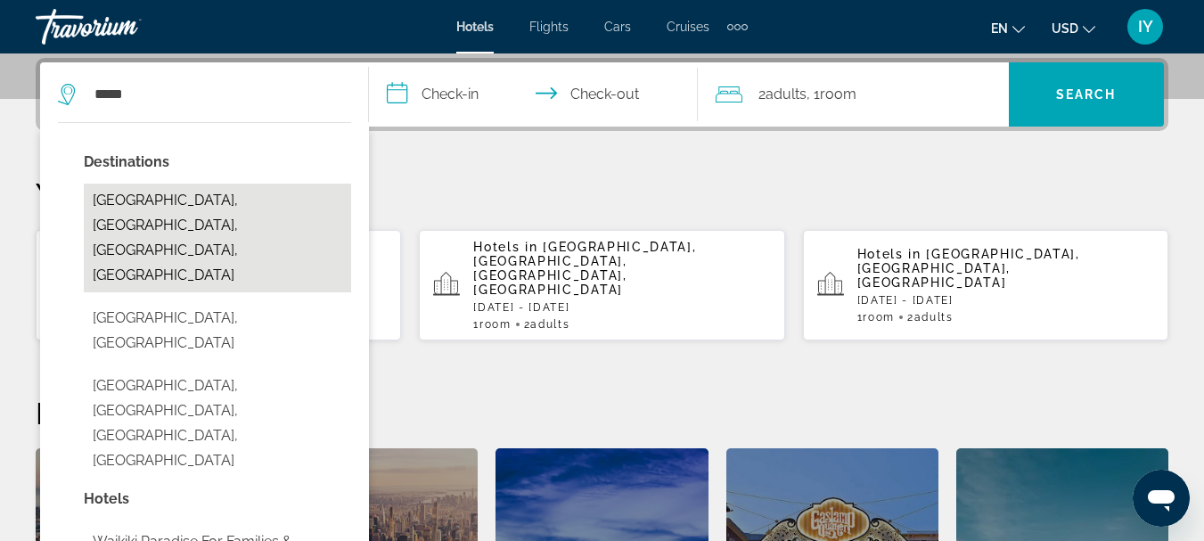
click at [200, 198] on button "[GEOGRAPHIC_DATA], [GEOGRAPHIC_DATA], [GEOGRAPHIC_DATA], [GEOGRAPHIC_DATA]" at bounding box center [217, 238] width 267 height 109
type input "**********"
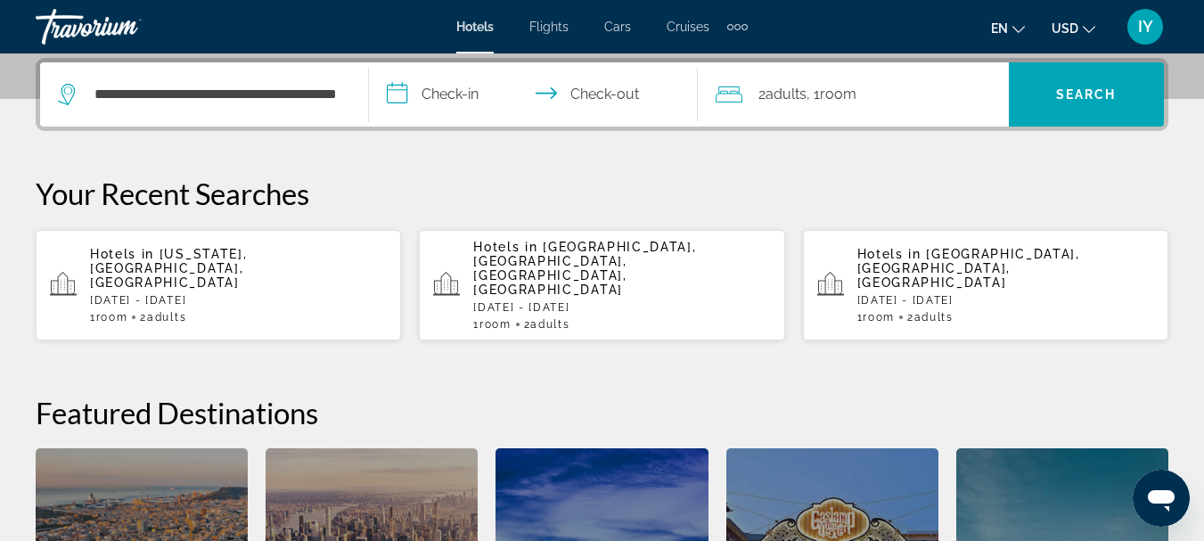
click at [392, 92] on input "**********" at bounding box center [537, 97] width 336 height 70
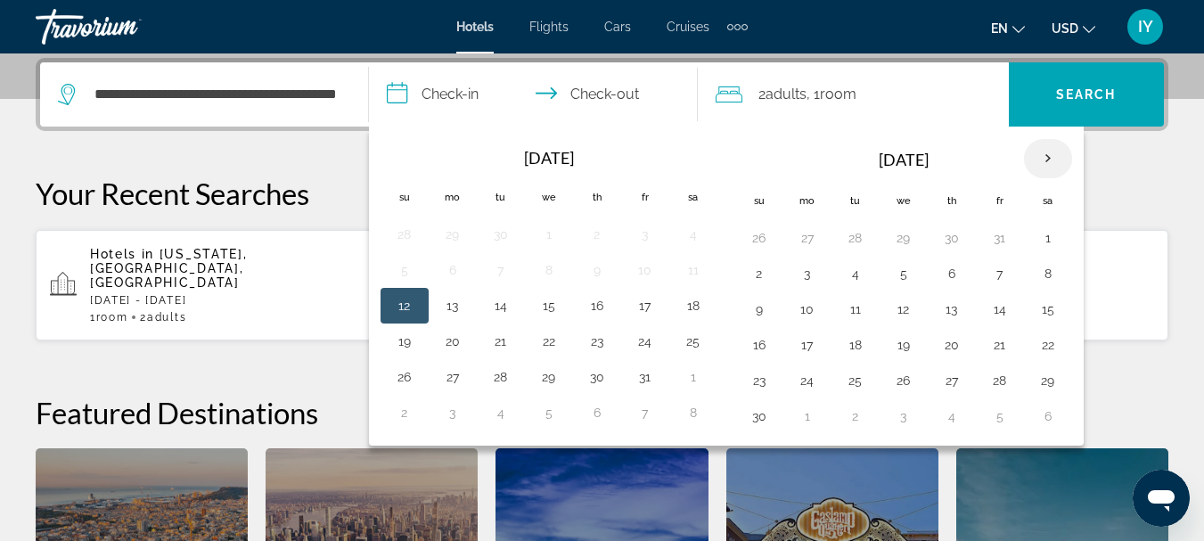
click at [1045, 153] on th "Next month" at bounding box center [1048, 158] width 48 height 39
click at [757, 347] on button "21" at bounding box center [759, 344] width 29 height 25
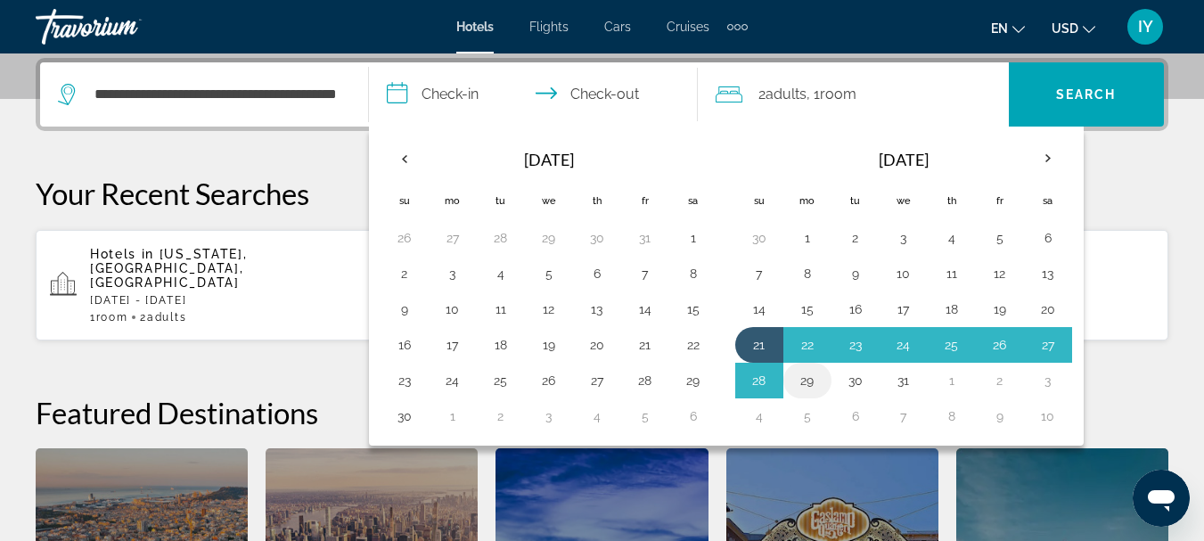
click at [814, 383] on button "29" at bounding box center [807, 380] width 29 height 25
type input "**********"
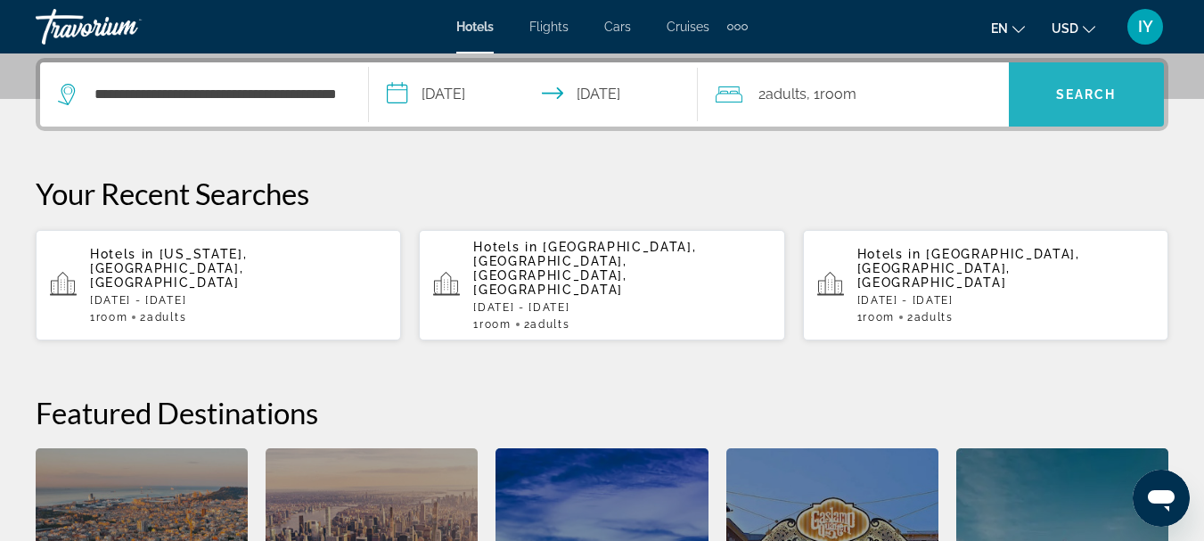
click at [1091, 97] on span "Search" at bounding box center [1086, 94] width 61 height 14
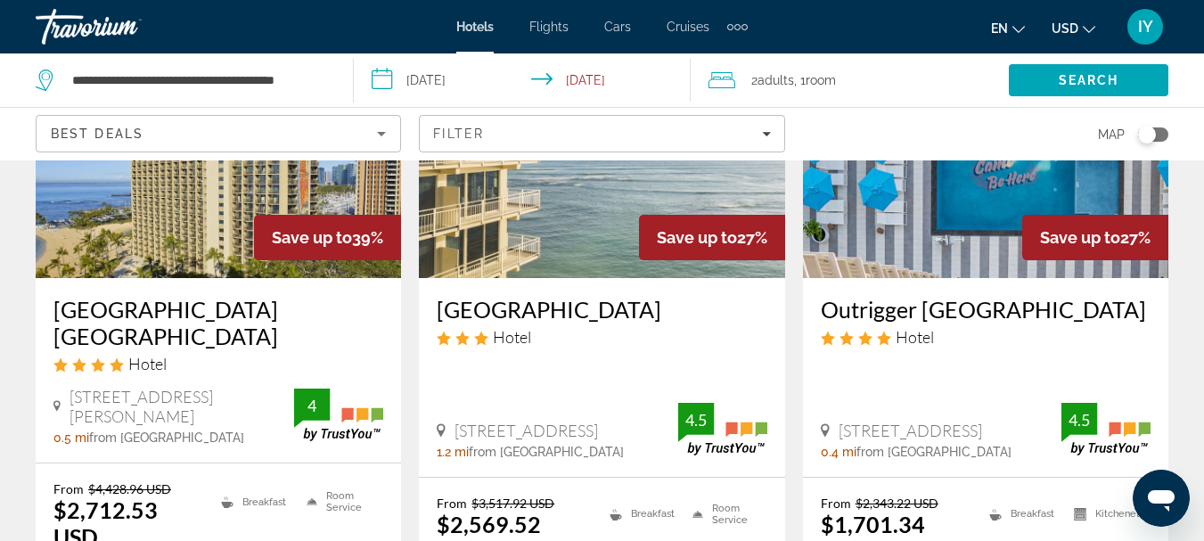
scroll to position [989, 0]
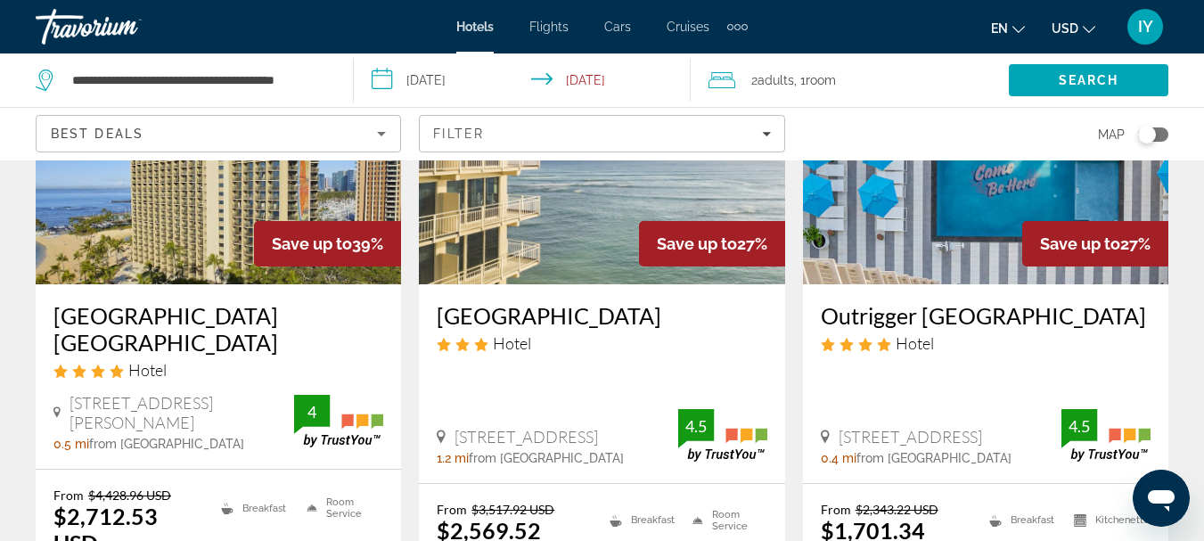
click at [382, 82] on input "**********" at bounding box center [525, 82] width 343 height 59
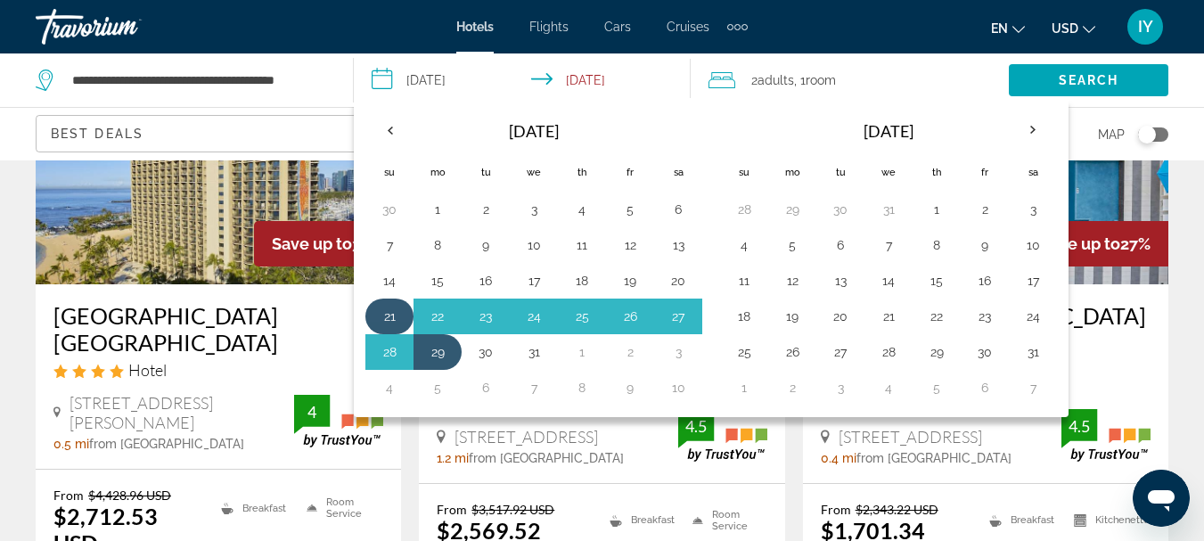
click at [387, 309] on button "21" at bounding box center [389, 316] width 29 height 25
click at [386, 350] on button "28" at bounding box center [389, 352] width 29 height 25
type input "**********"
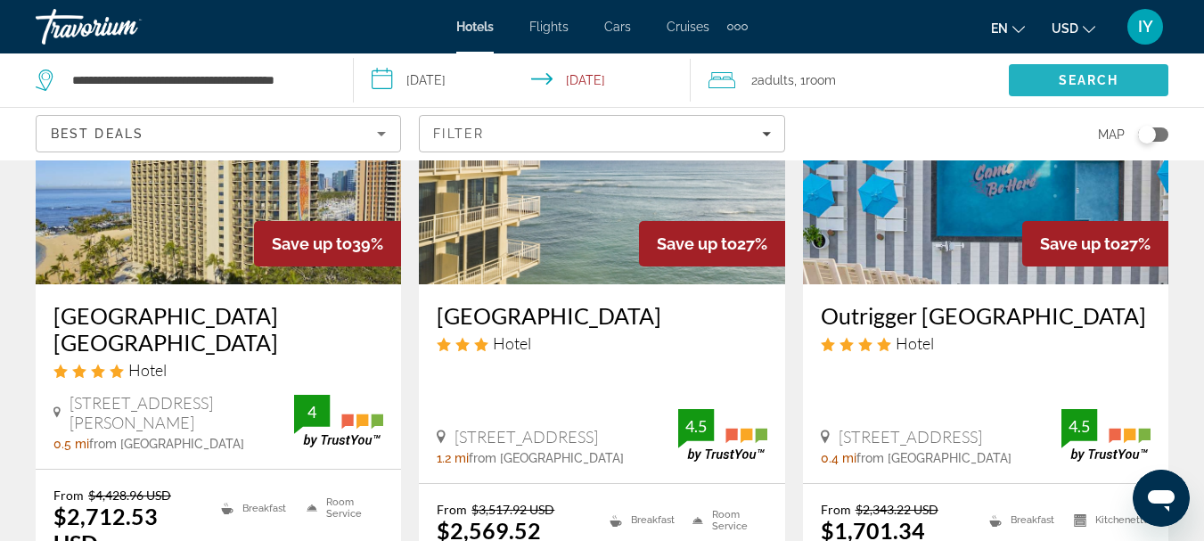
click at [1081, 78] on span "Search" at bounding box center [1089, 80] width 61 height 14
